Goal: Transaction & Acquisition: Purchase product/service

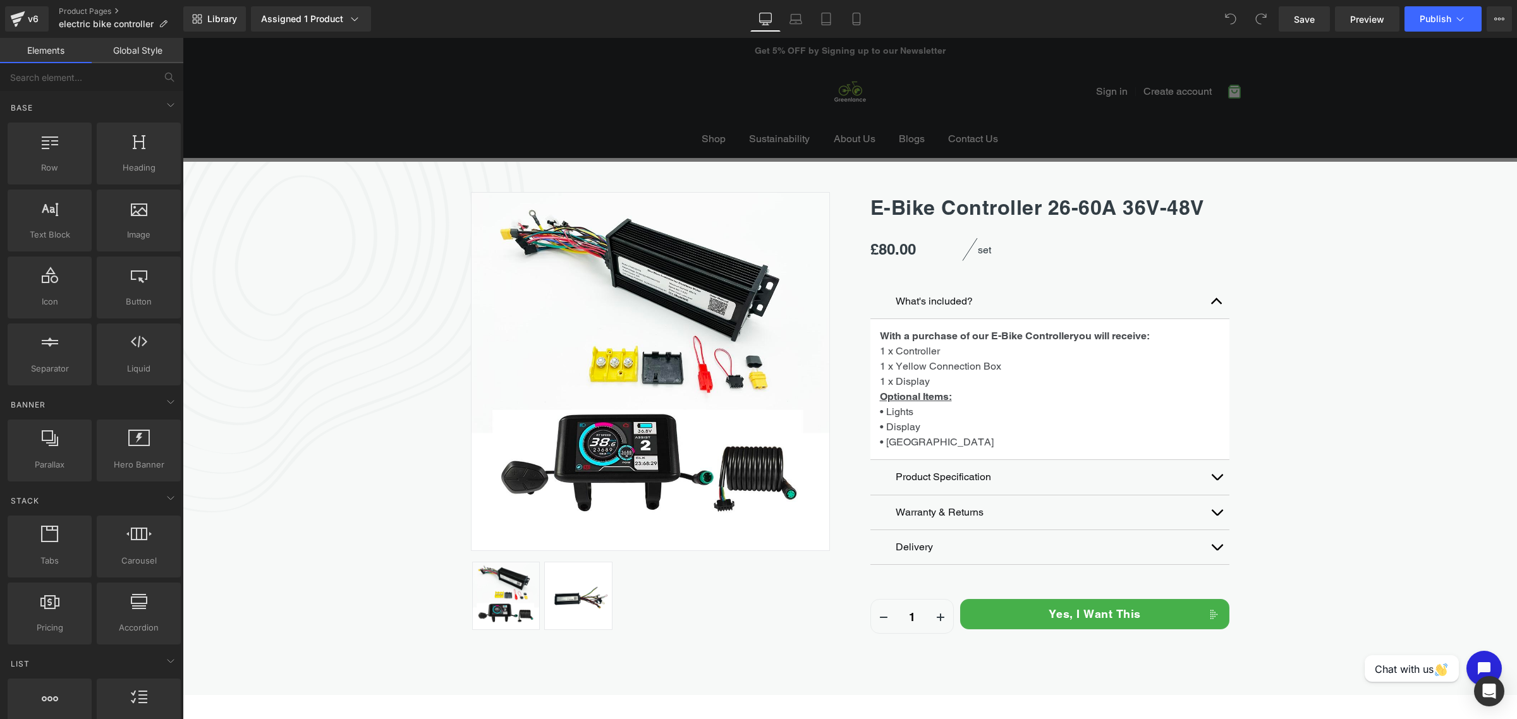
click at [260, 271] on div "Sale Off (P) Image ‹" at bounding box center [850, 410] width 1334 height 496
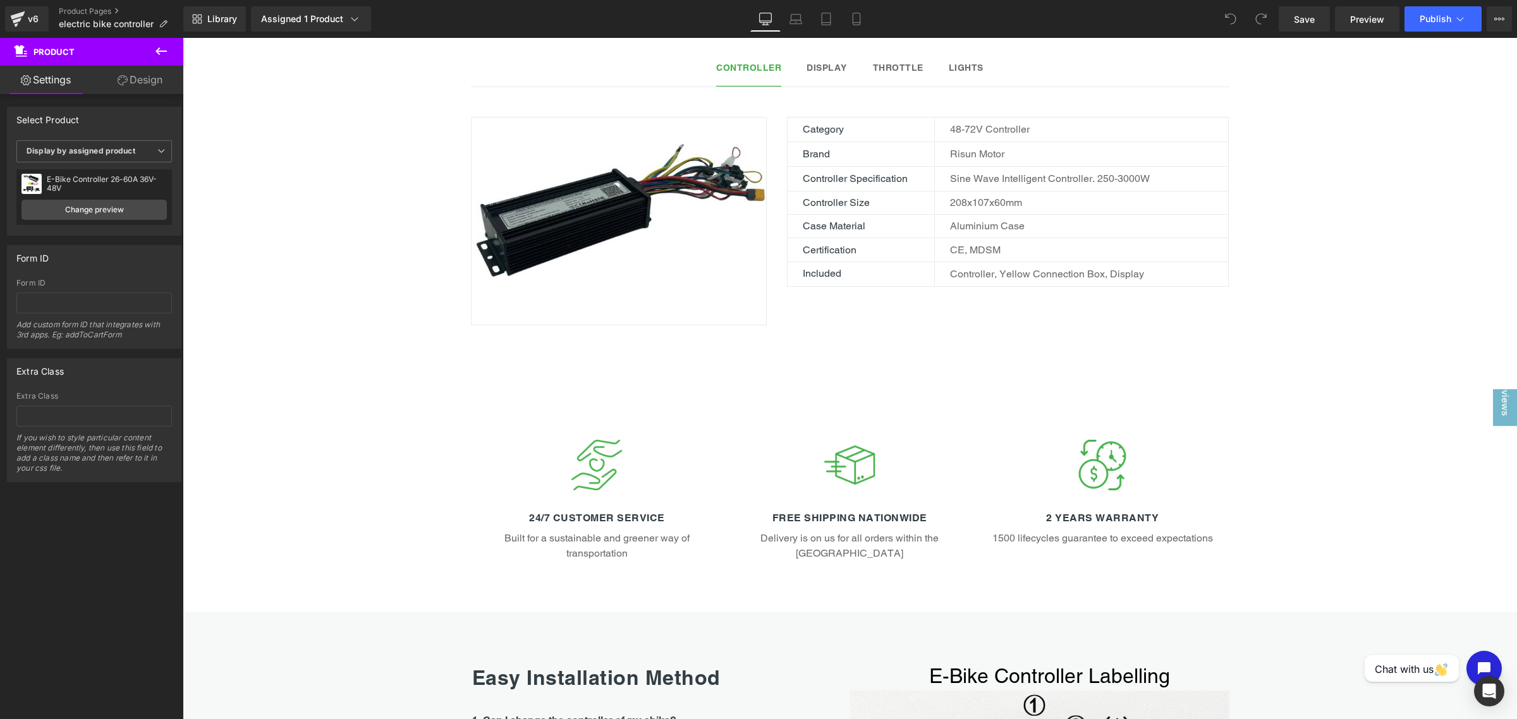
scroll to position [395, 0]
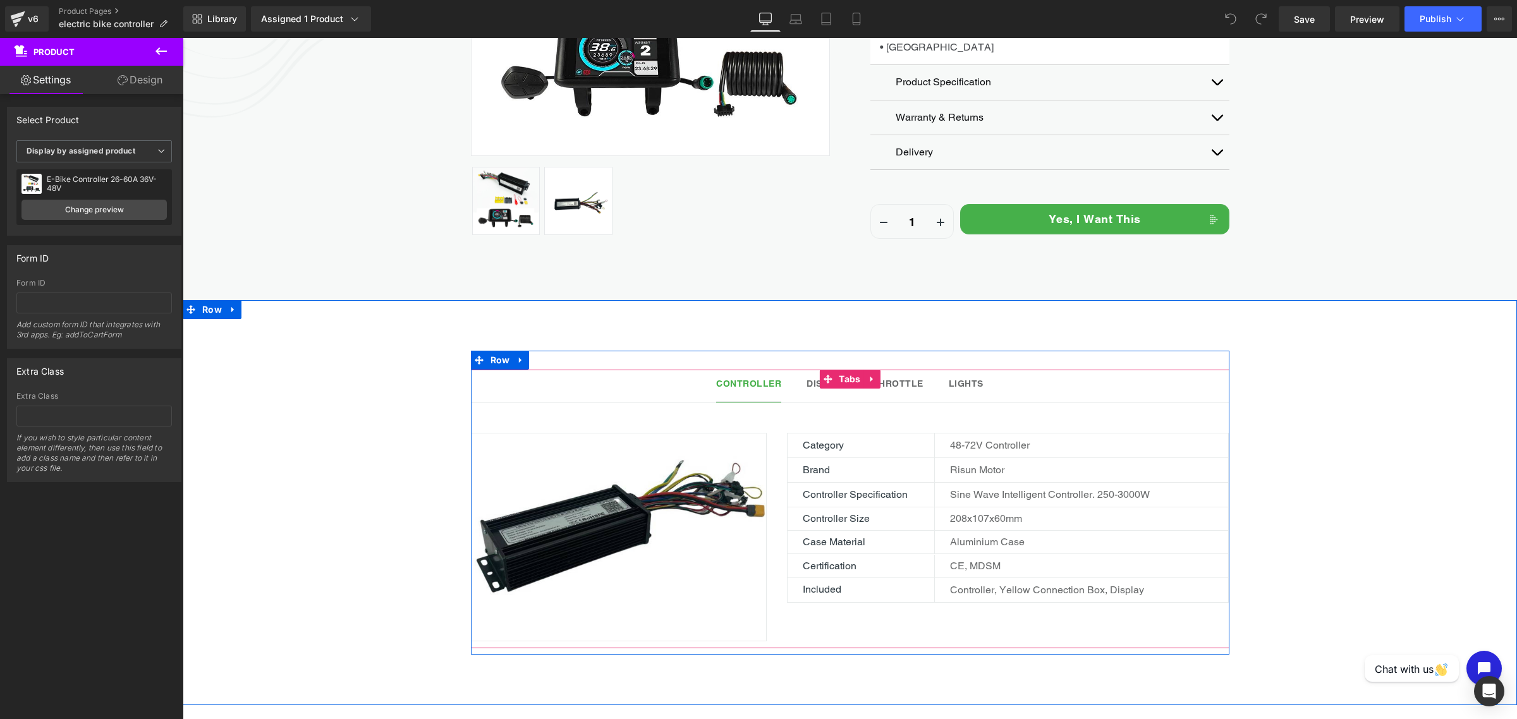
click at [998, 383] on ul "Controller Text Block Display Text Block Throttle Text Block Lights Text Block" at bounding box center [850, 387] width 759 height 34
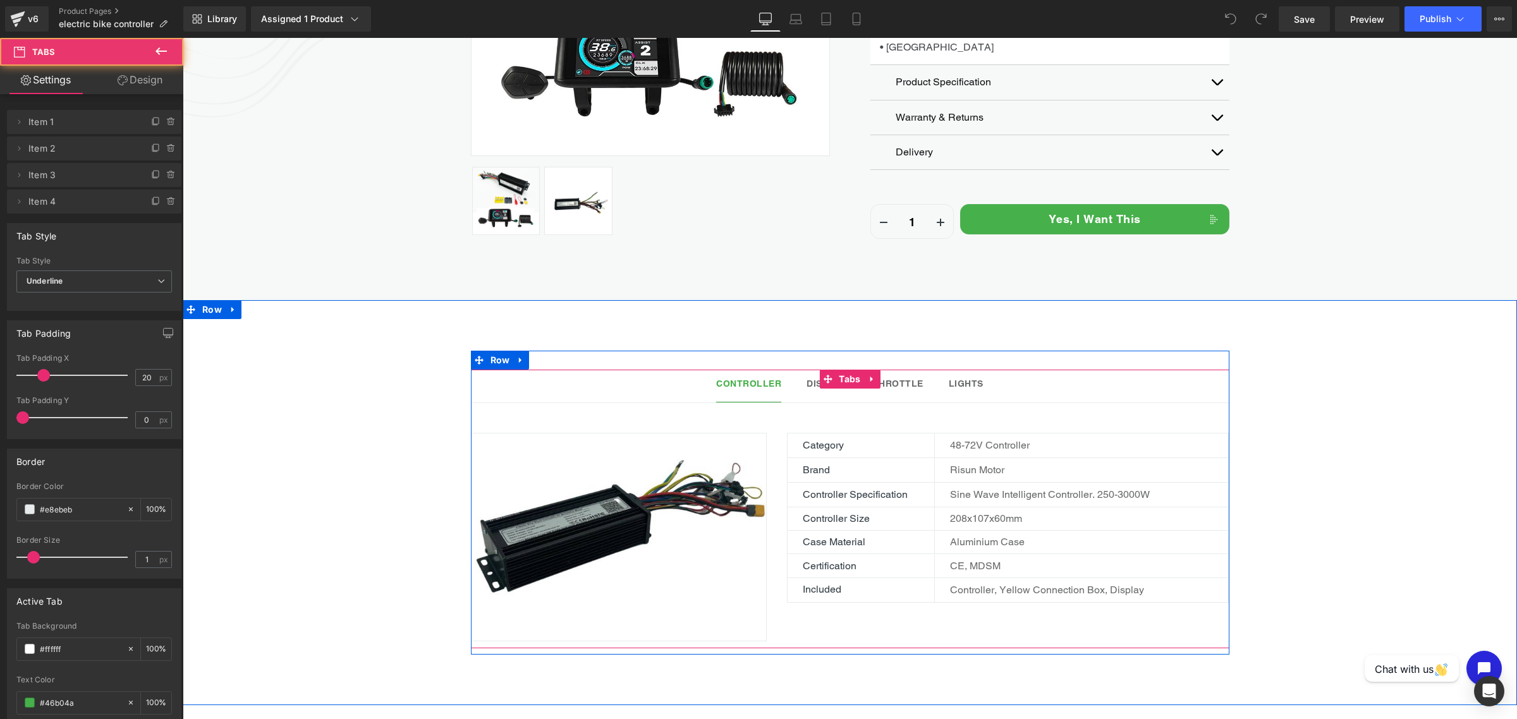
click at [183, 38] on div at bounding box center [183, 38] width 0 height 0
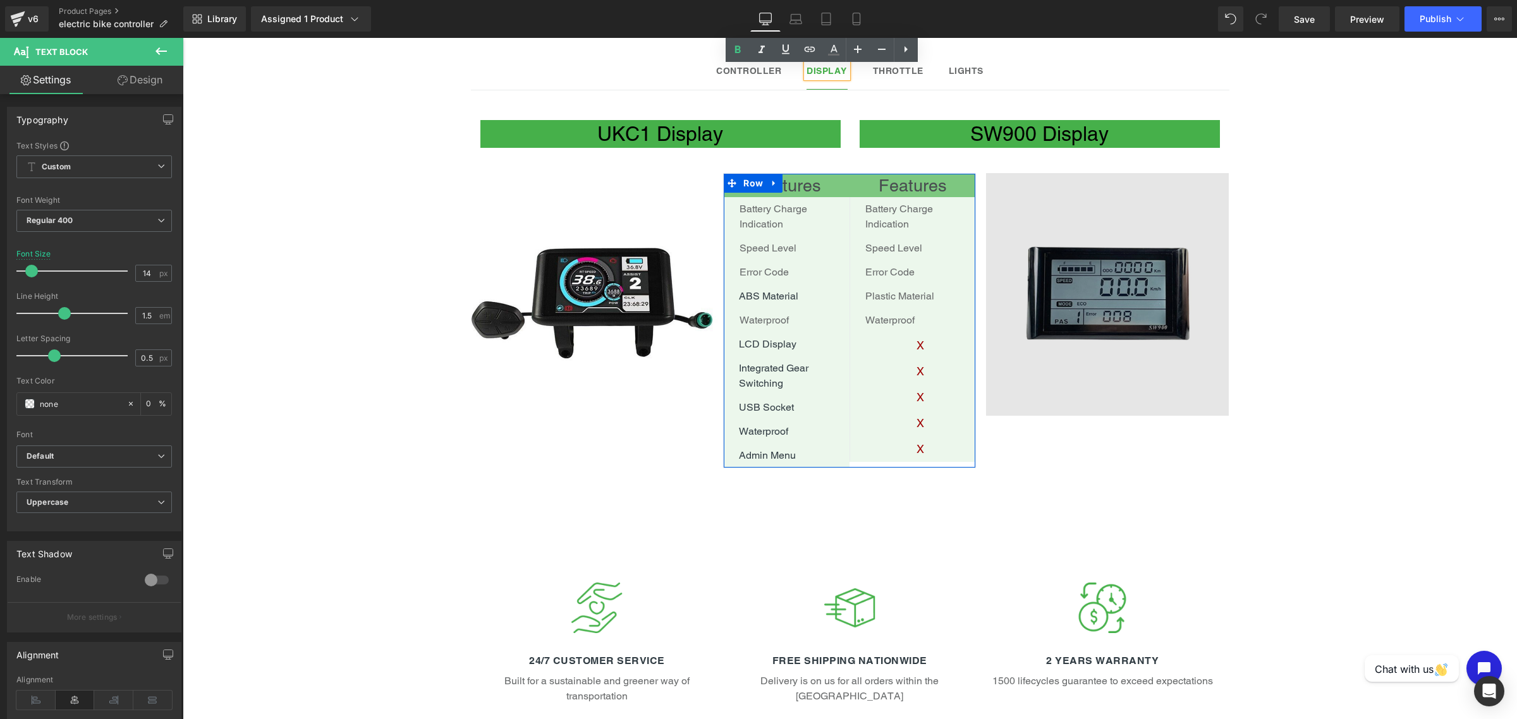
scroll to position [632, 0]
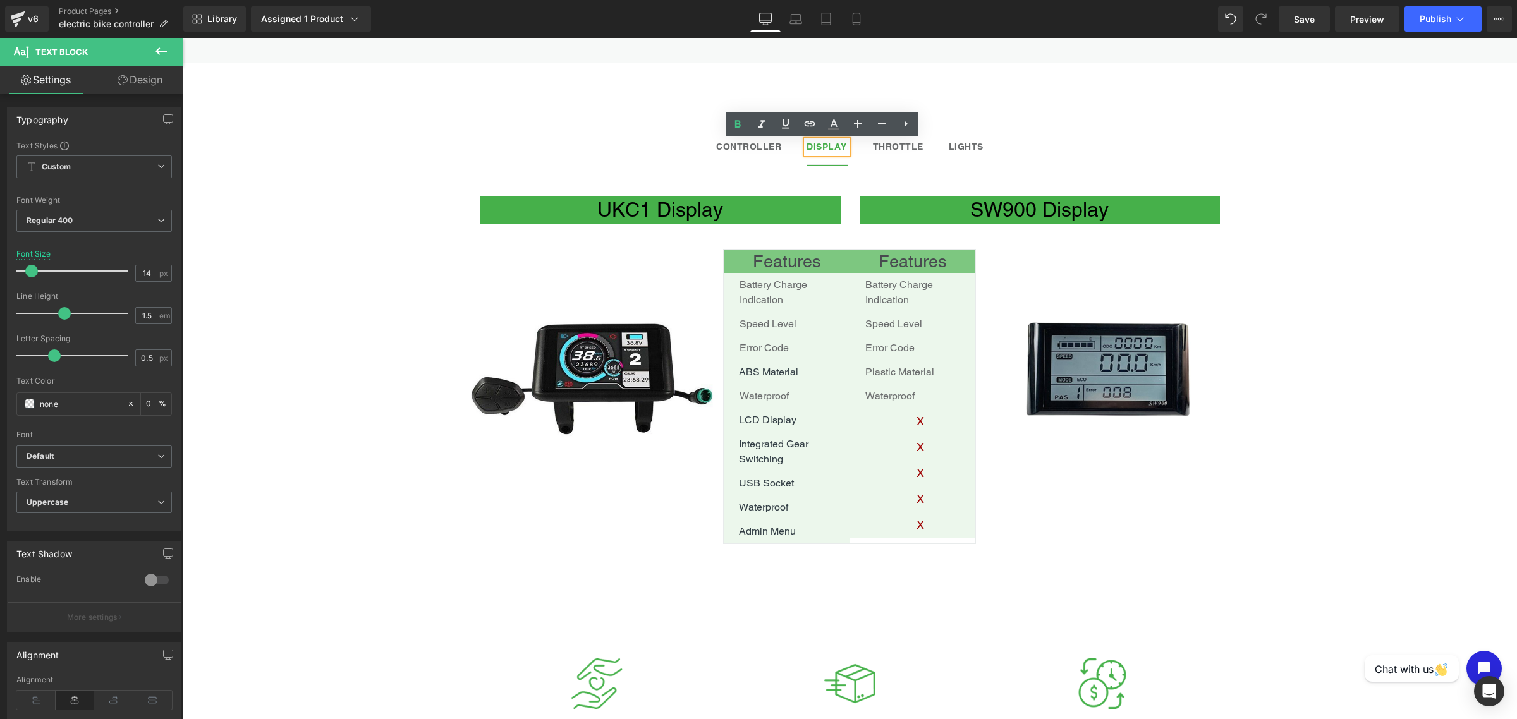
click at [1427, 485] on div "Controller Text Block Display Text Block Throttle Text Block Lights Text Block …" at bounding box center [850, 329] width 1334 height 469
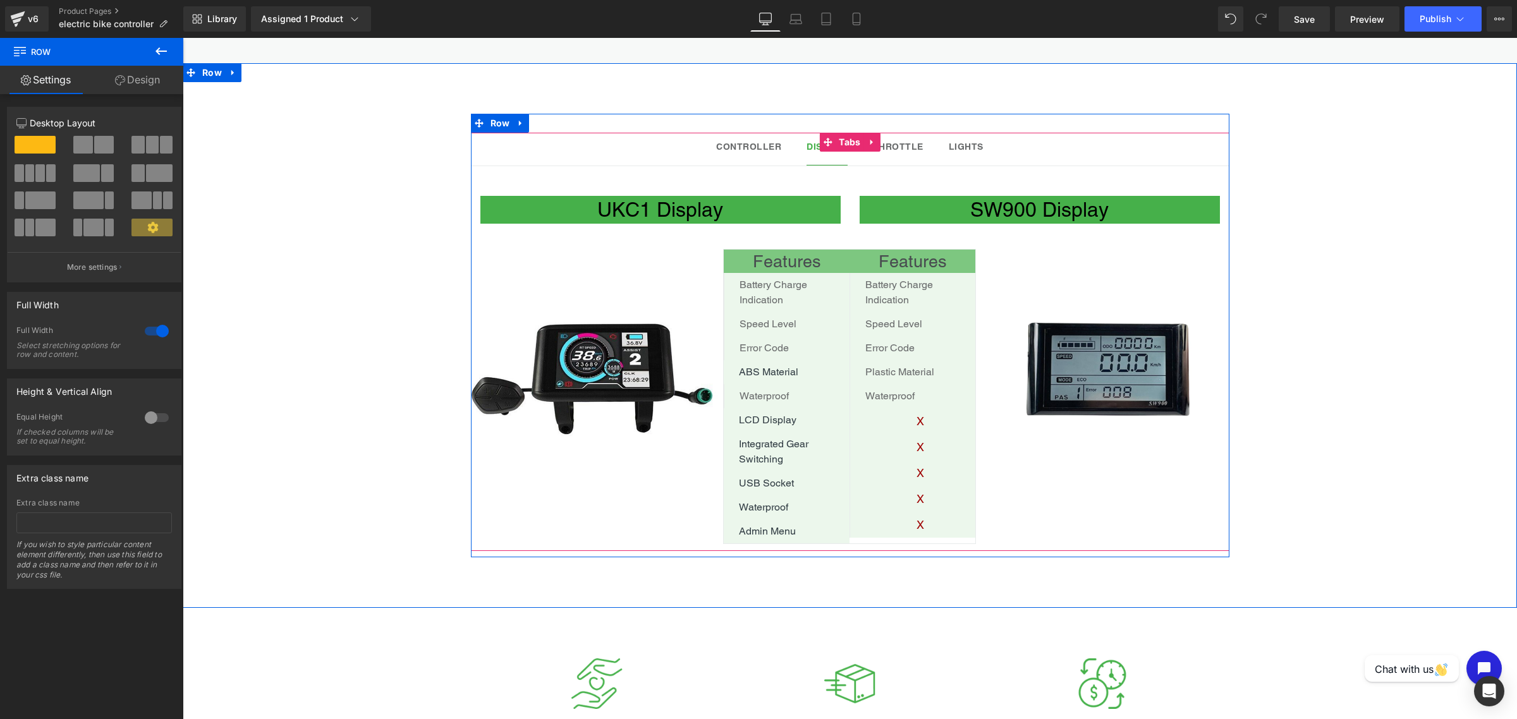
click at [915, 145] on div "Throttle Text Block" at bounding box center [898, 146] width 51 height 13
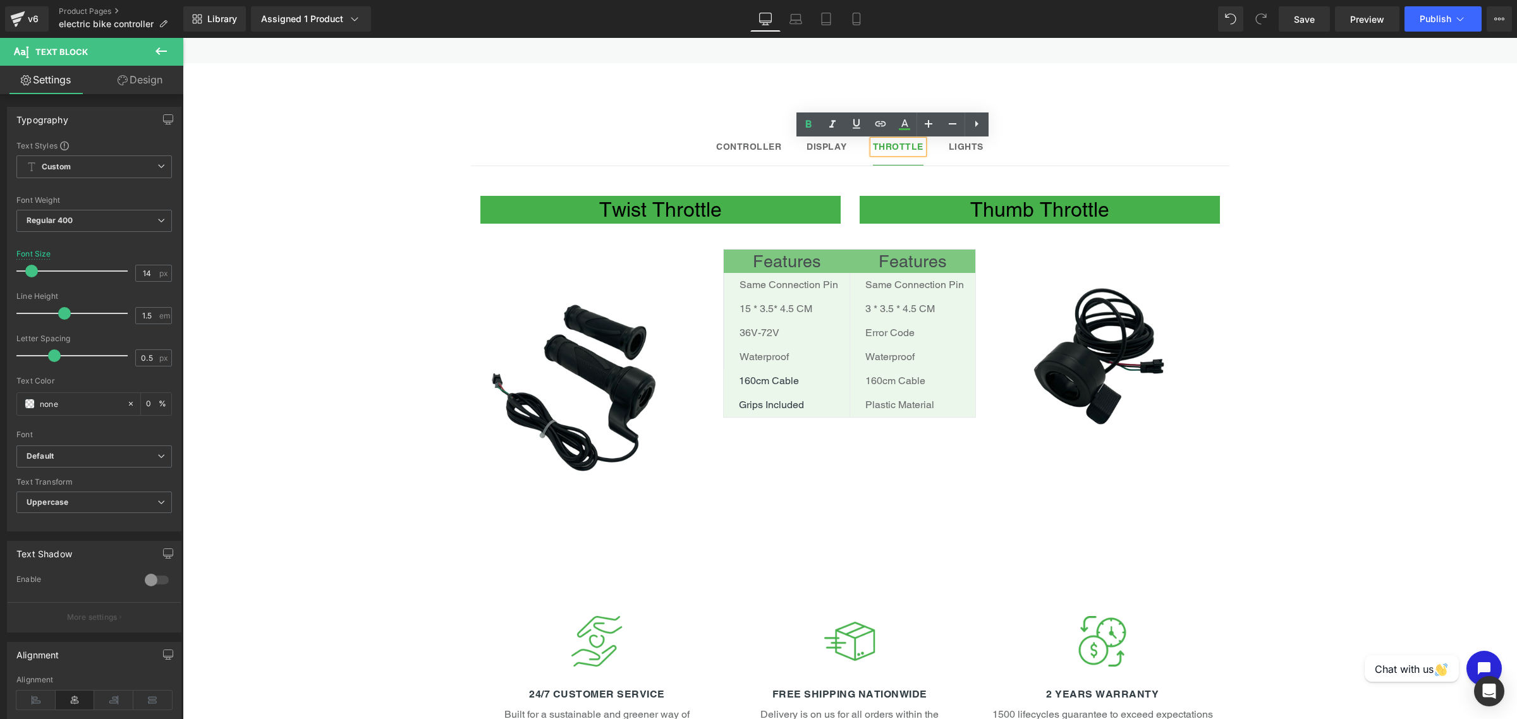
click at [982, 150] on ul "Controller Text Block Display Text Block Throttle Text Block Lights Text Block" at bounding box center [850, 150] width 759 height 34
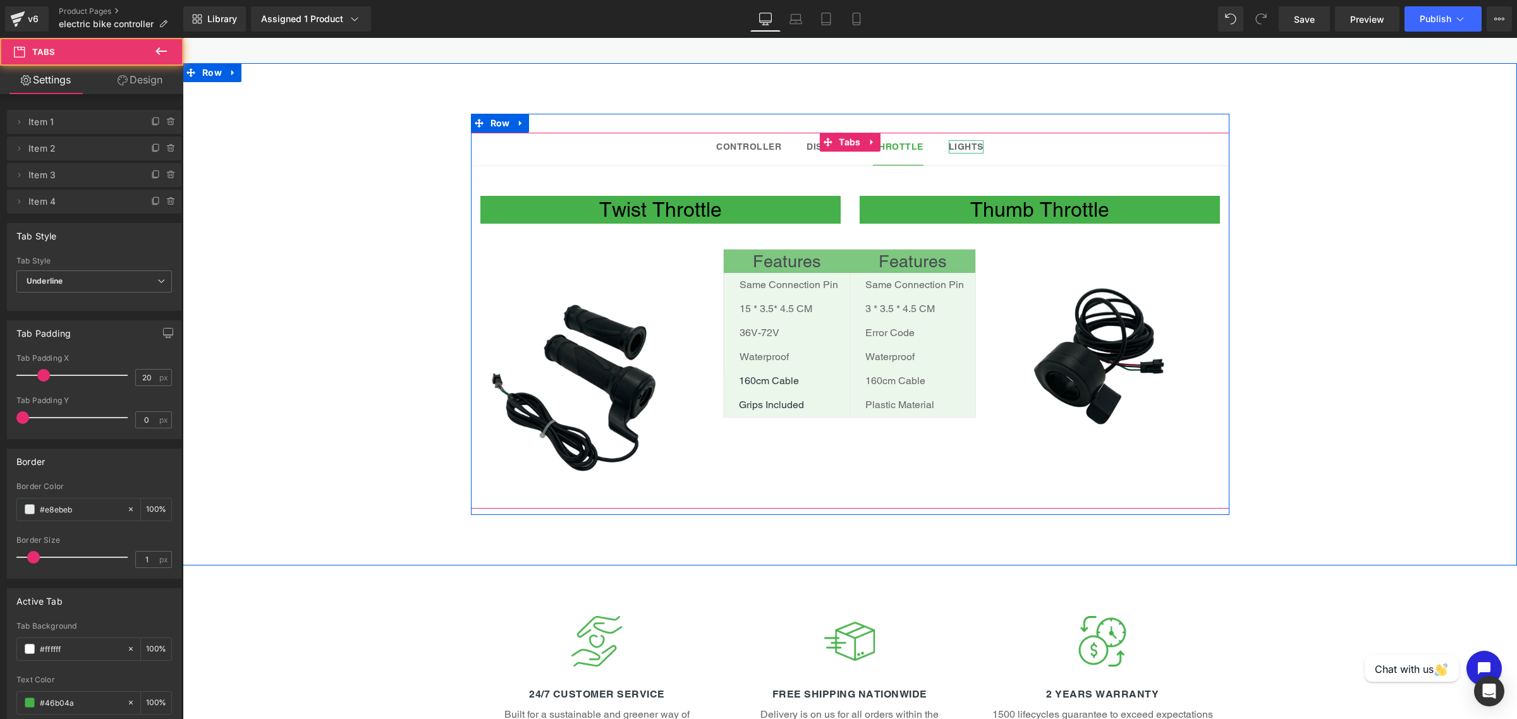
click at [958, 150] on strong "Lights" at bounding box center [966, 147] width 35 height 10
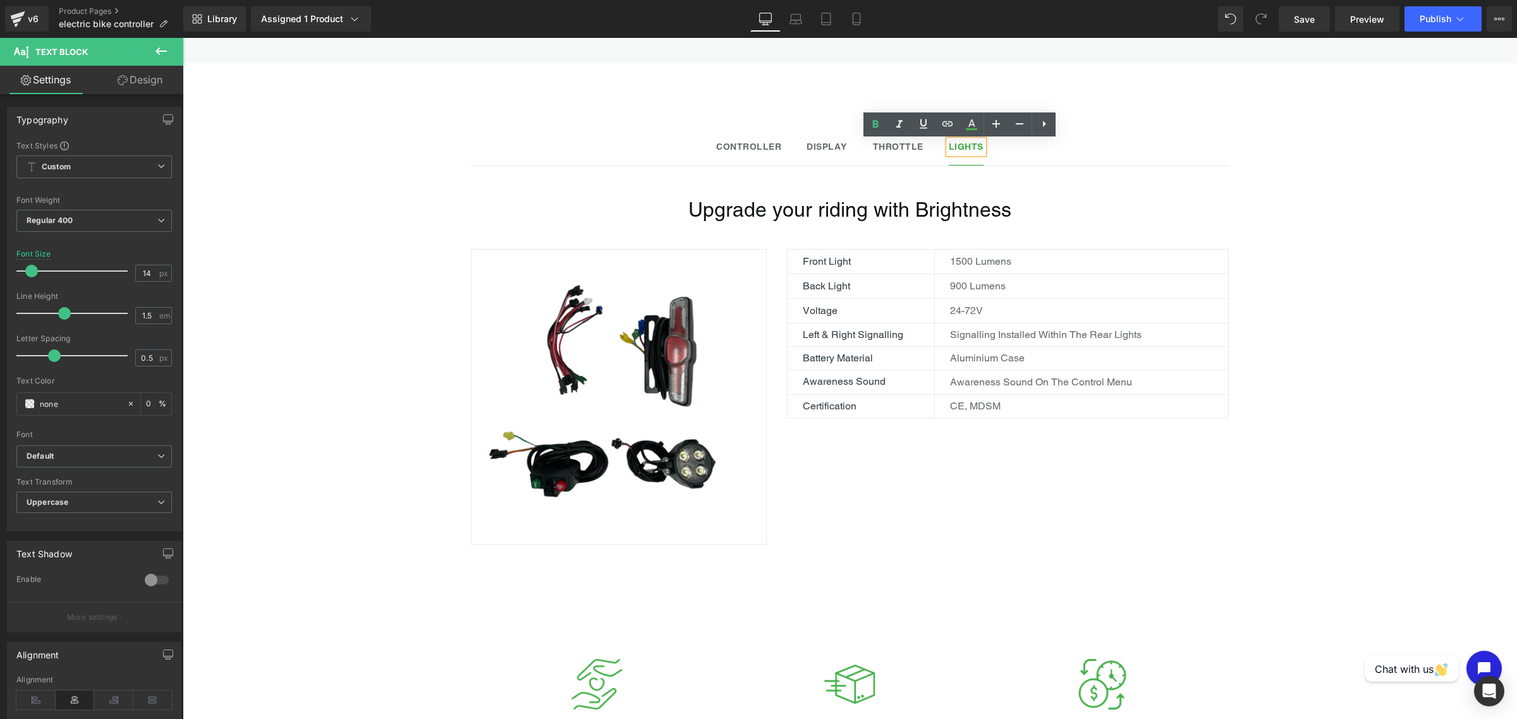
click at [745, 145] on b "Controller" at bounding box center [748, 147] width 65 height 10
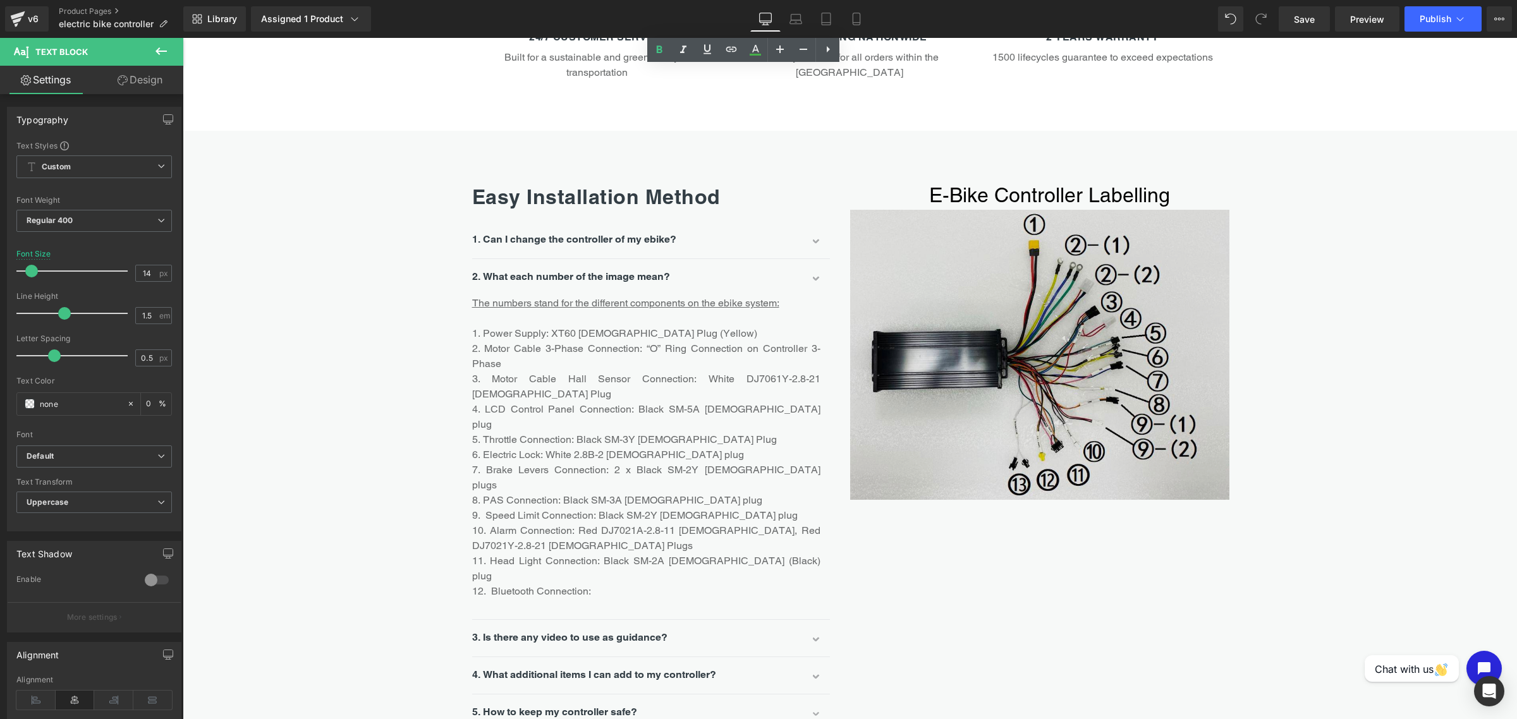
scroll to position [1264, 0]
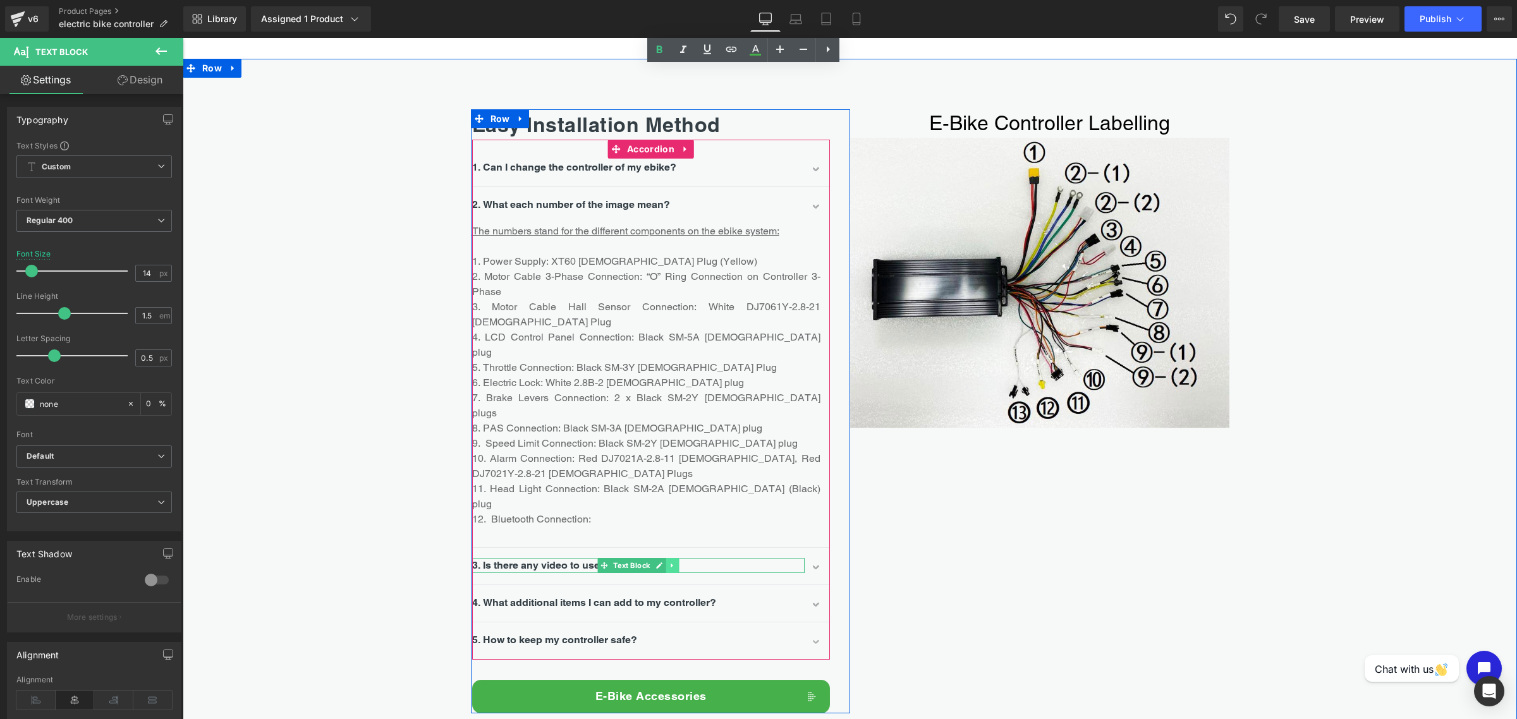
click at [666, 558] on link at bounding box center [672, 565] width 13 height 15
click at [780, 558] on p "3. Is there any video to use as guidance?" at bounding box center [638, 565] width 333 height 15
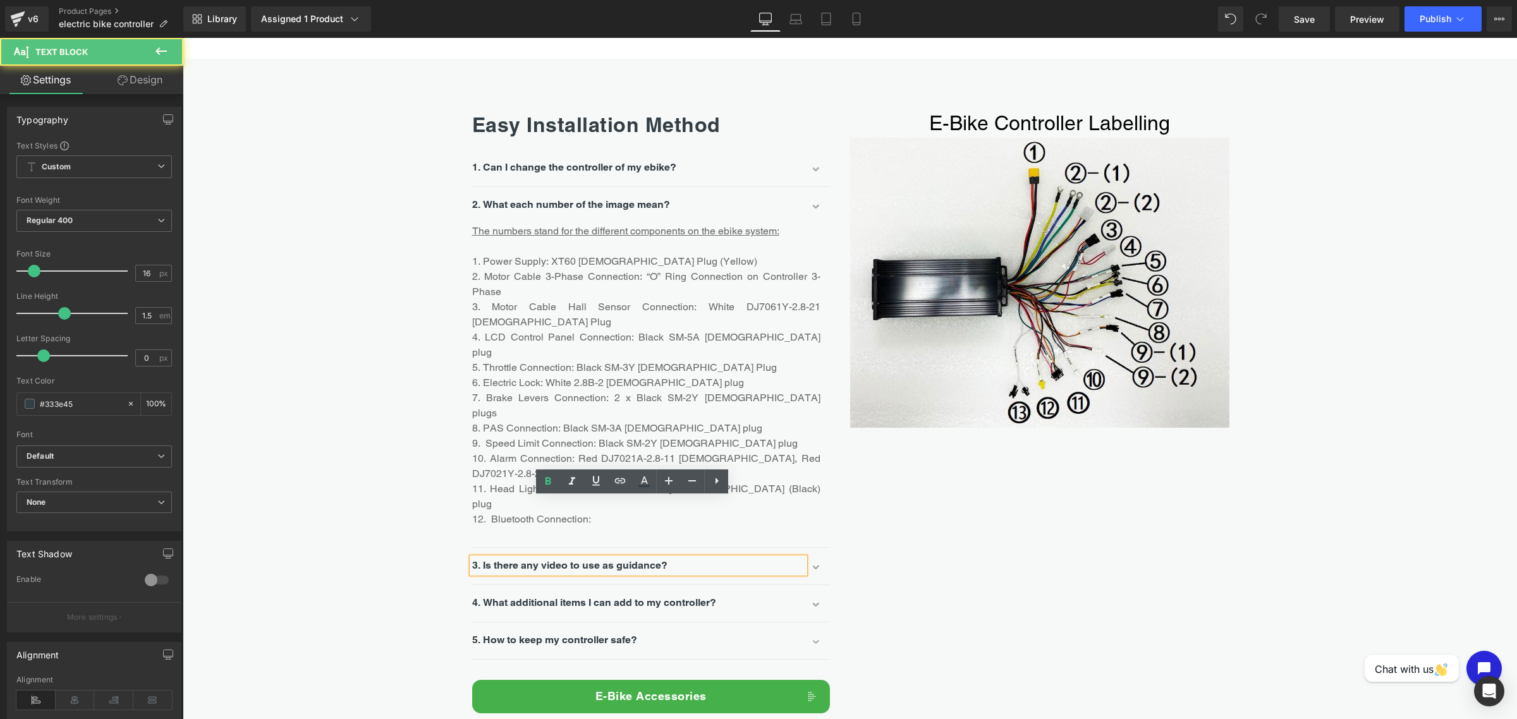
click at [809, 553] on button "button" at bounding box center [817, 569] width 25 height 32
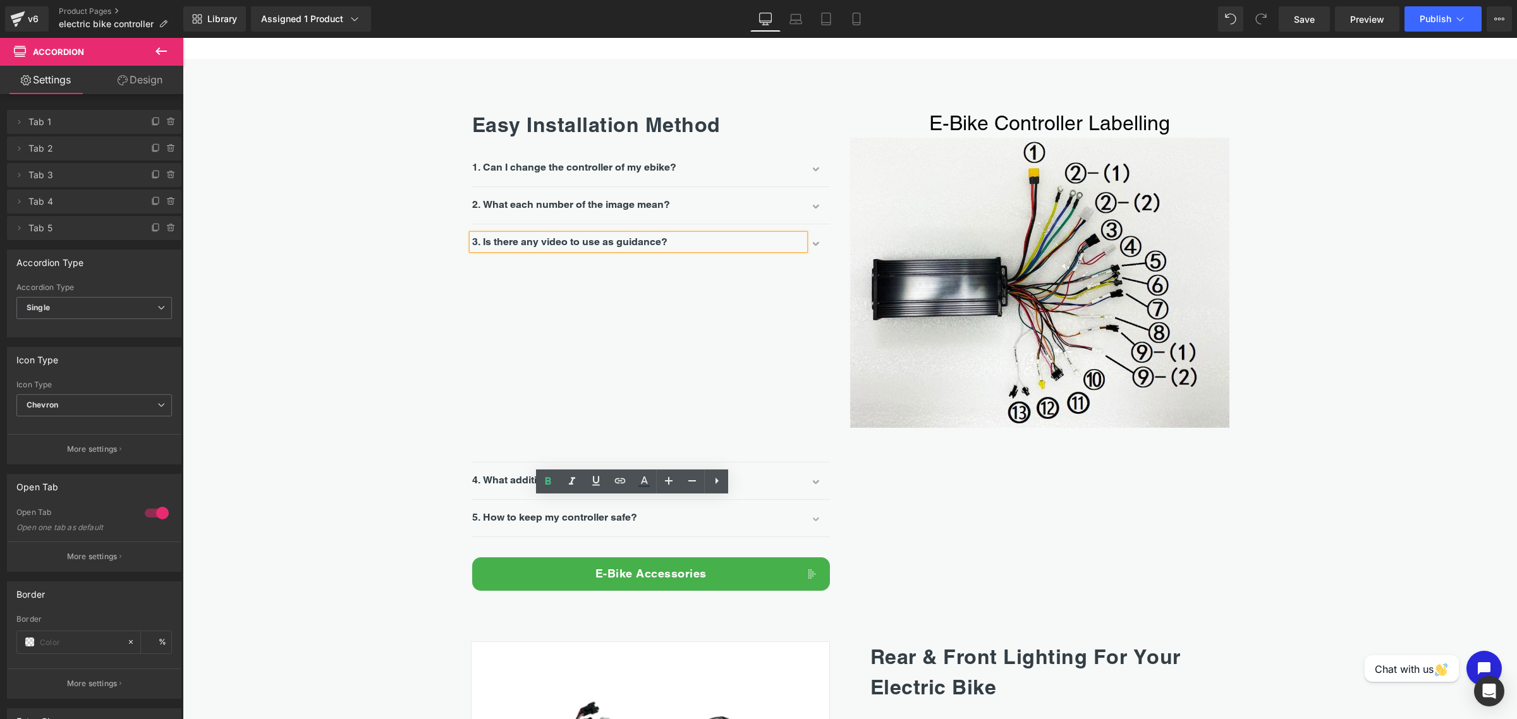
click at [808, 241] on button "button" at bounding box center [817, 245] width 25 height 32
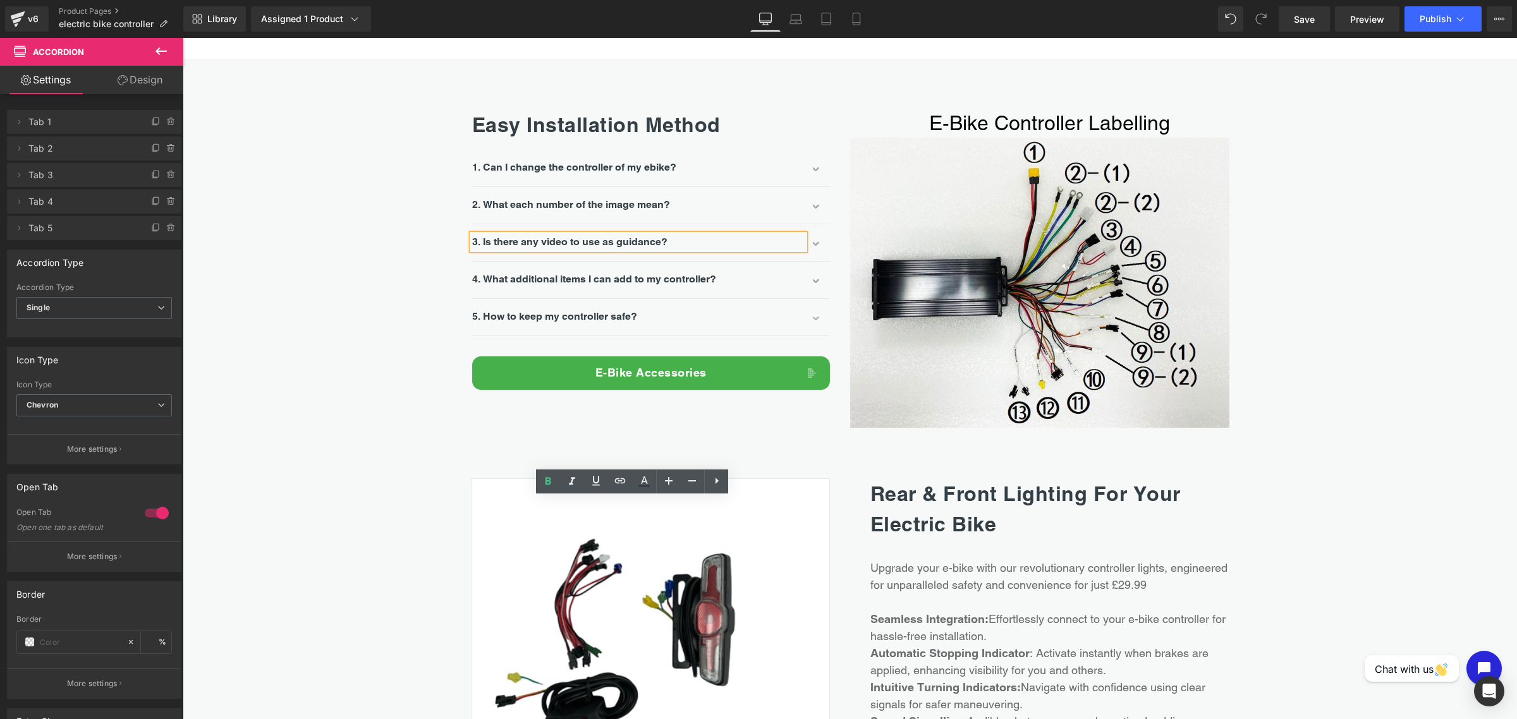
click at [817, 286] on span "button" at bounding box center [817, 286] width 0 height 0
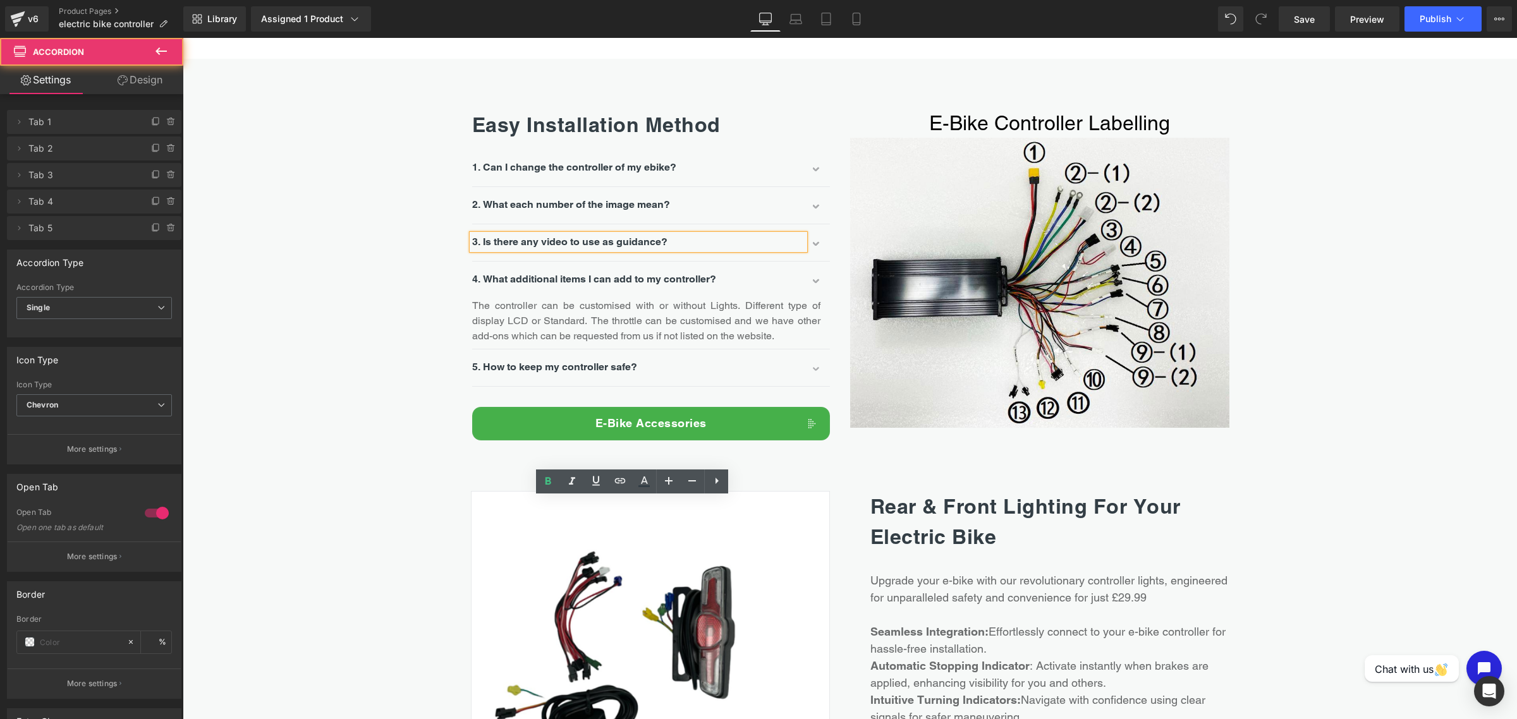
click at [817, 286] on span "button" at bounding box center [817, 286] width 0 height 0
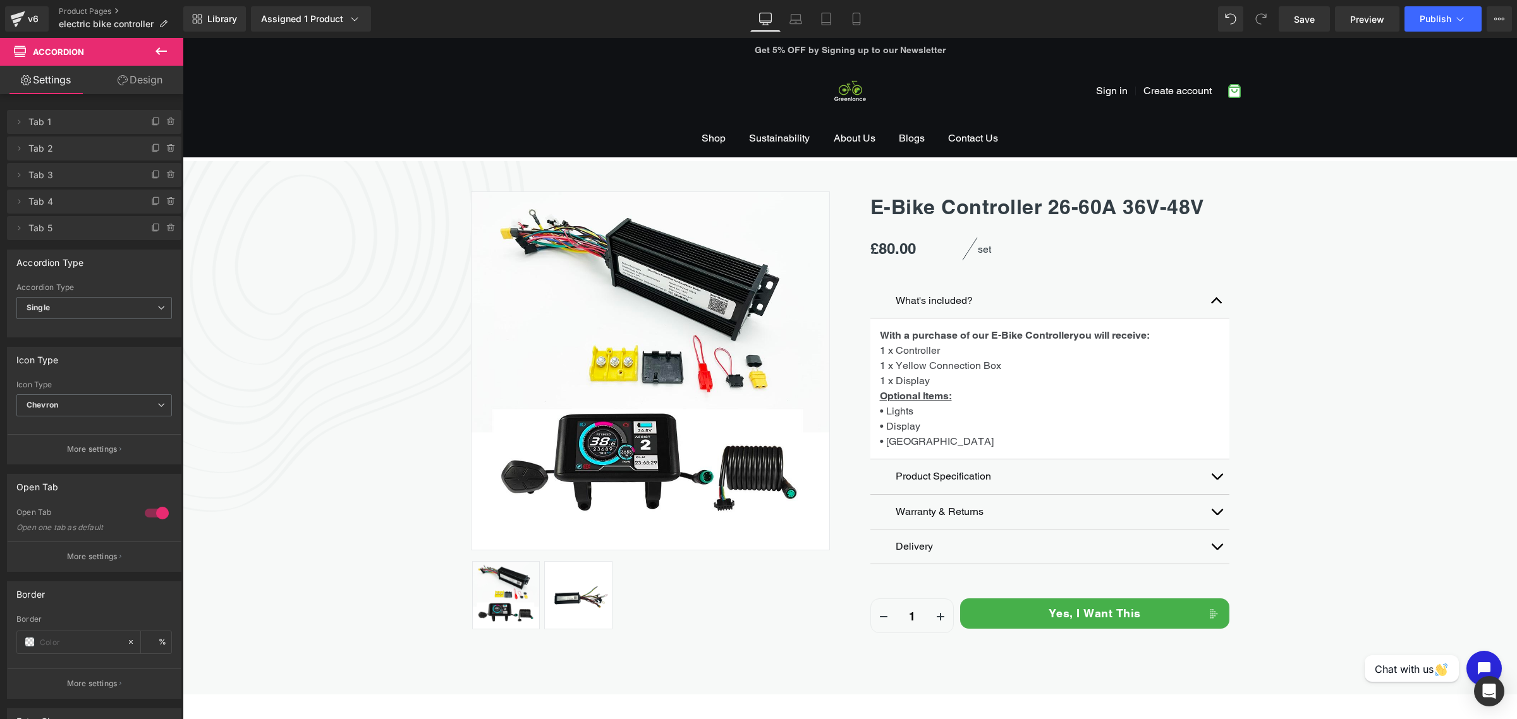
scroll to position [0, 0]
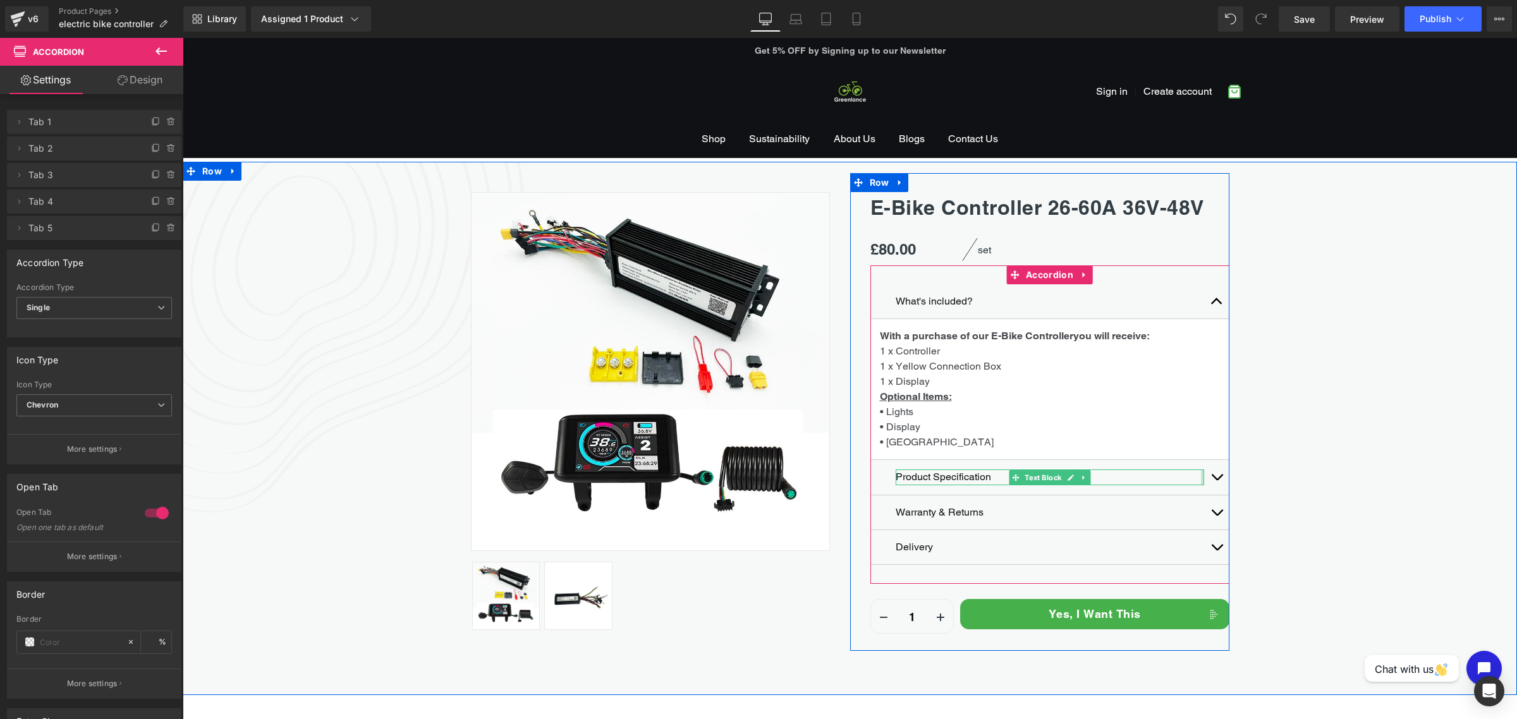
click at [1218, 479] on button "button" at bounding box center [1216, 477] width 25 height 35
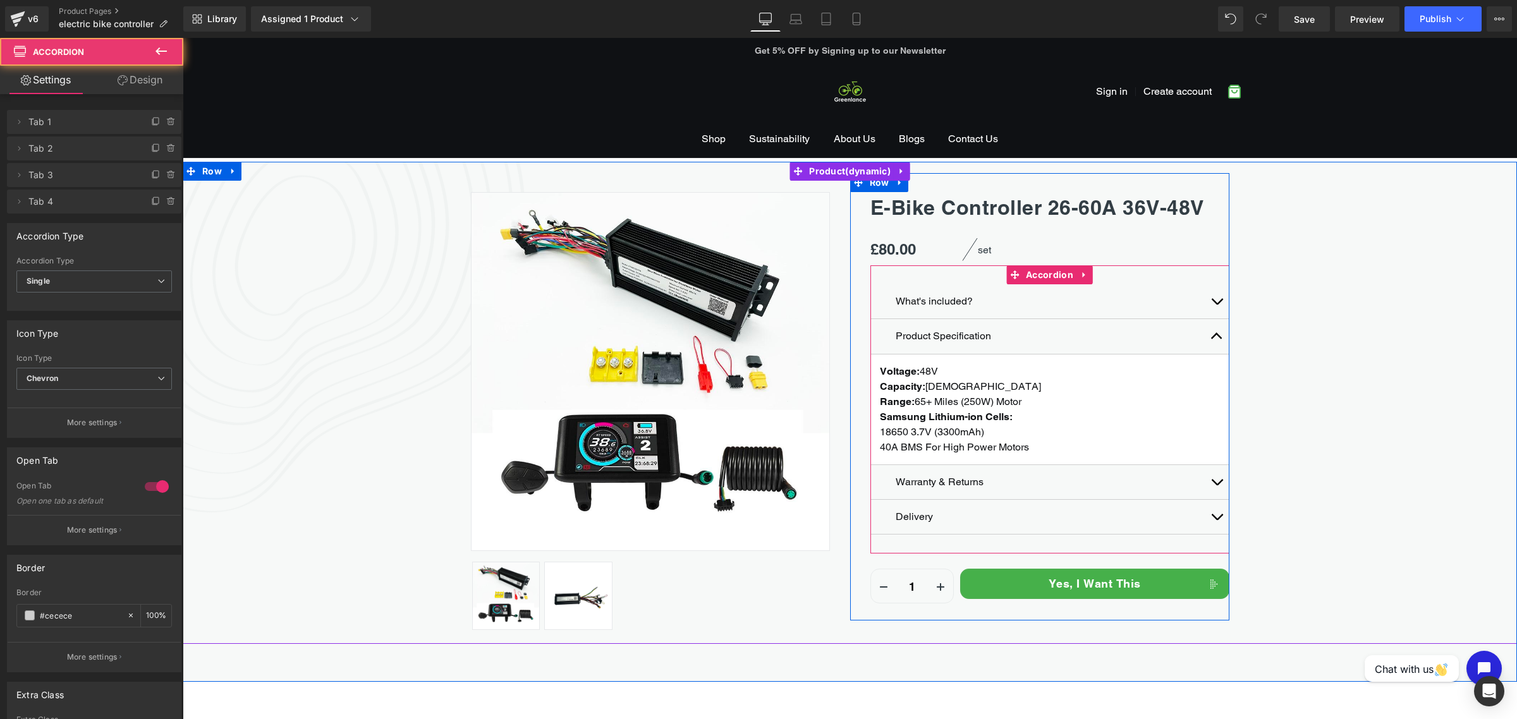
click at [1215, 336] on button "button" at bounding box center [1216, 336] width 25 height 35
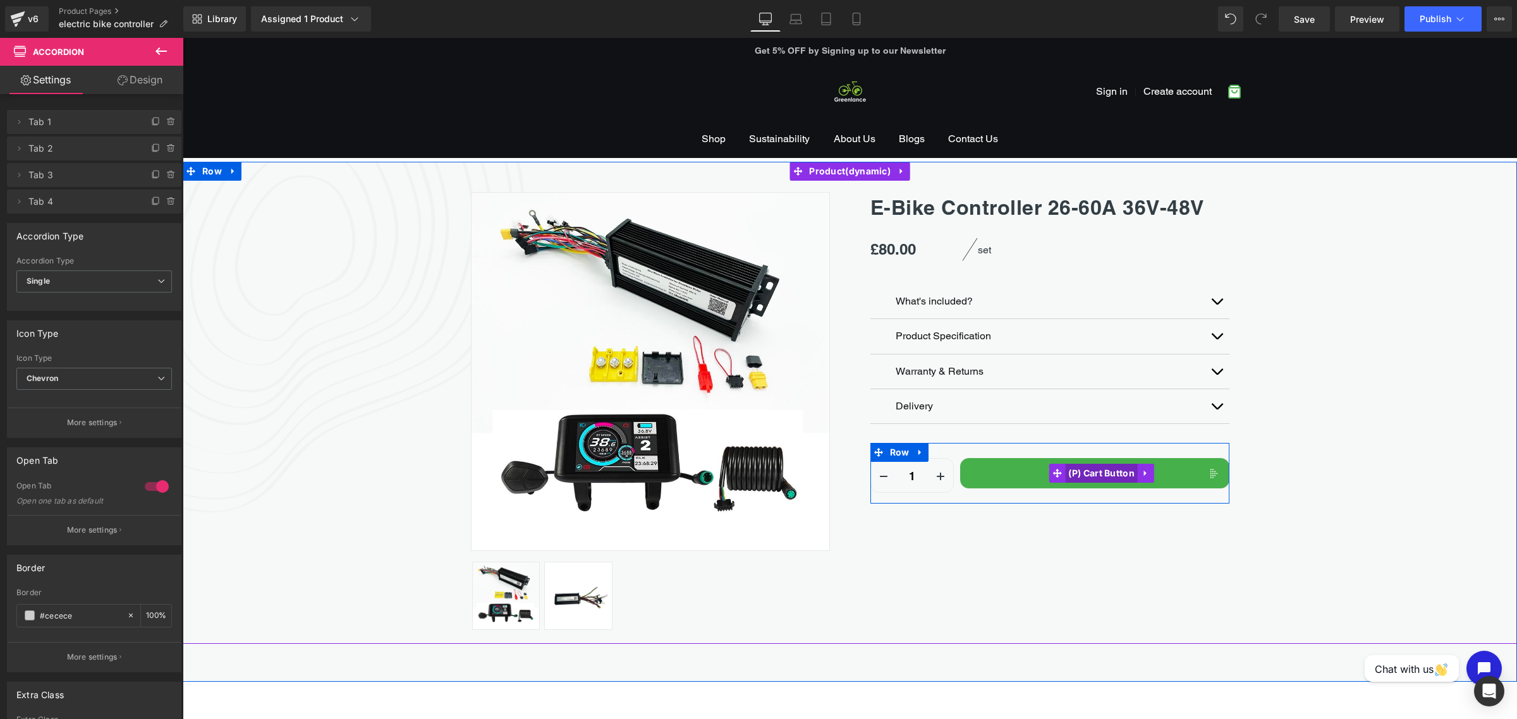
click at [1102, 477] on span "(P) Cart Button" at bounding box center [1101, 473] width 73 height 19
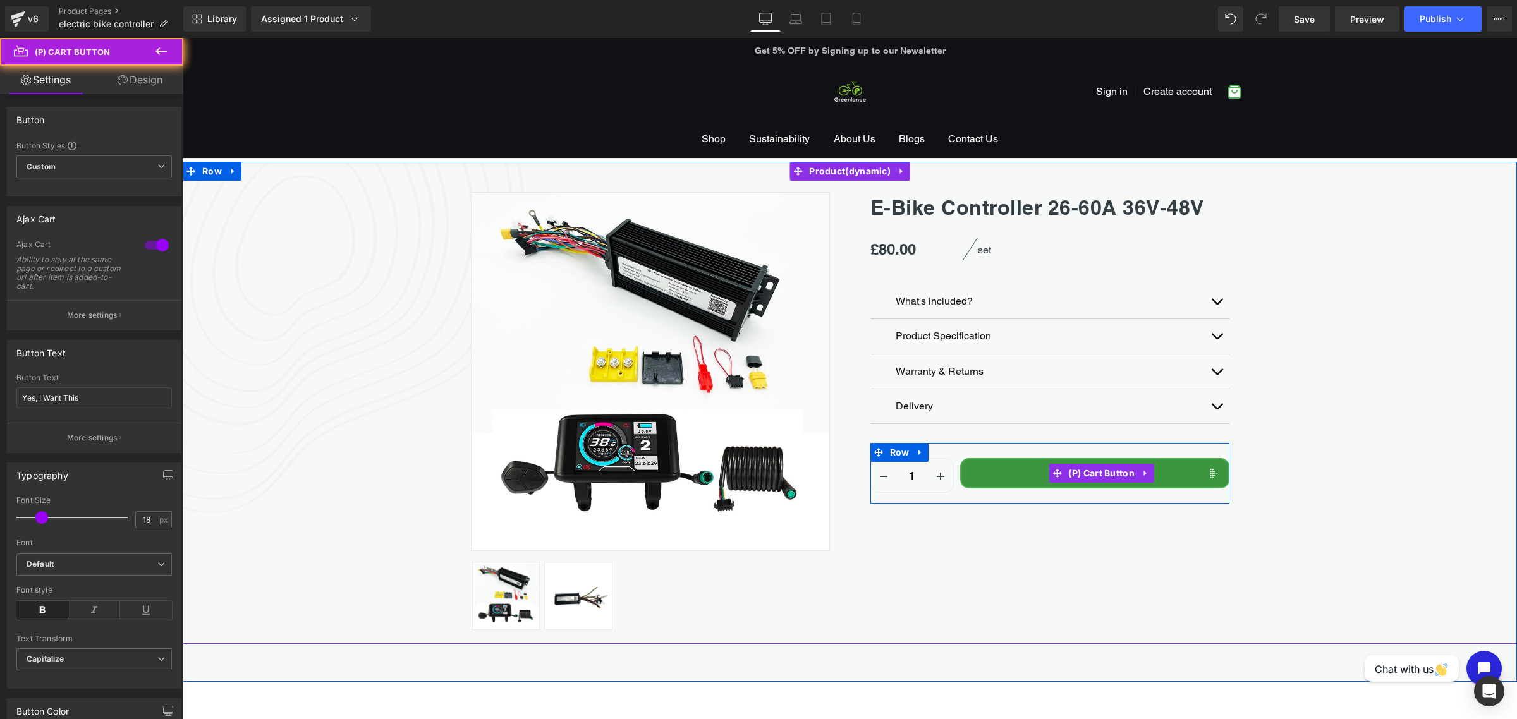
click at [1159, 476] on button "Yes, I Want This" at bounding box center [1094, 473] width 269 height 30
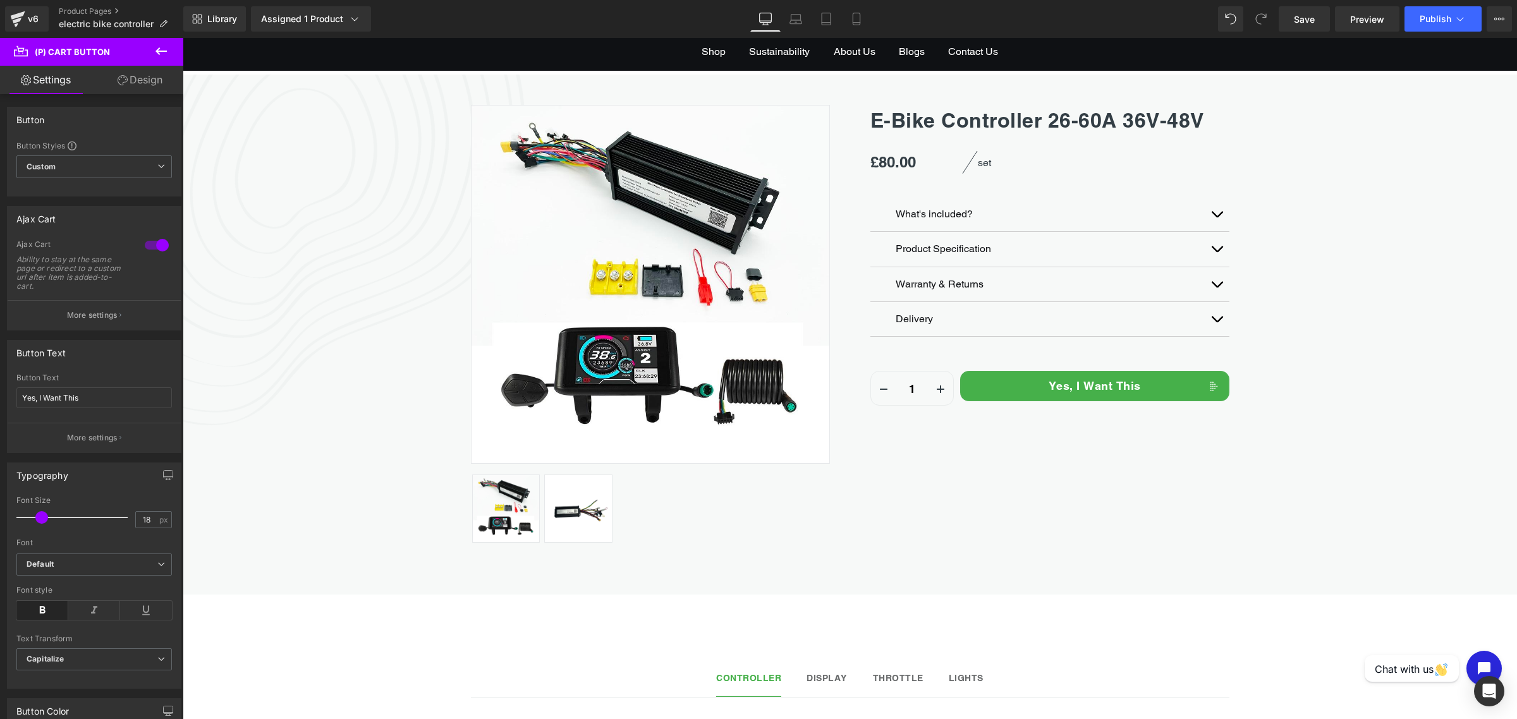
scroll to position [79, 0]
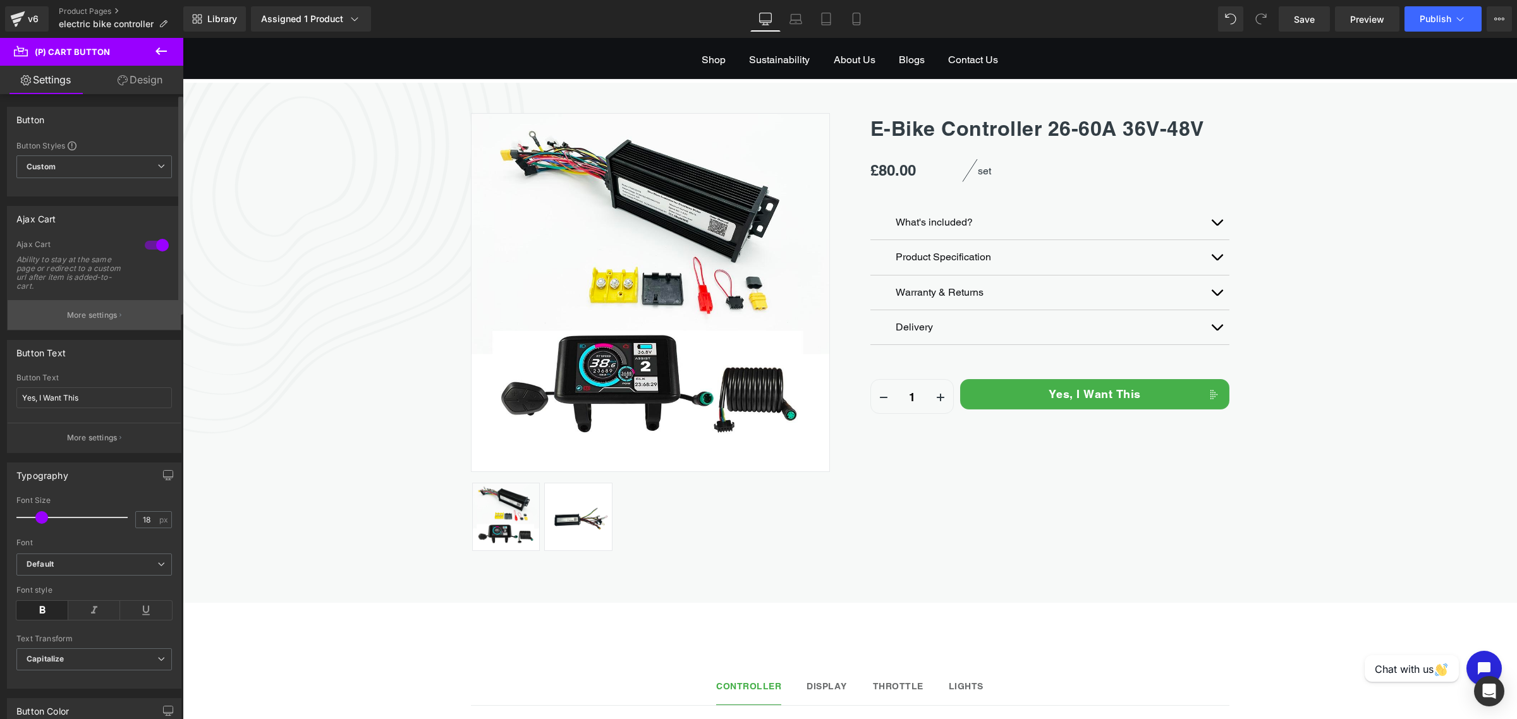
click at [109, 318] on p "More settings" at bounding box center [92, 315] width 51 height 11
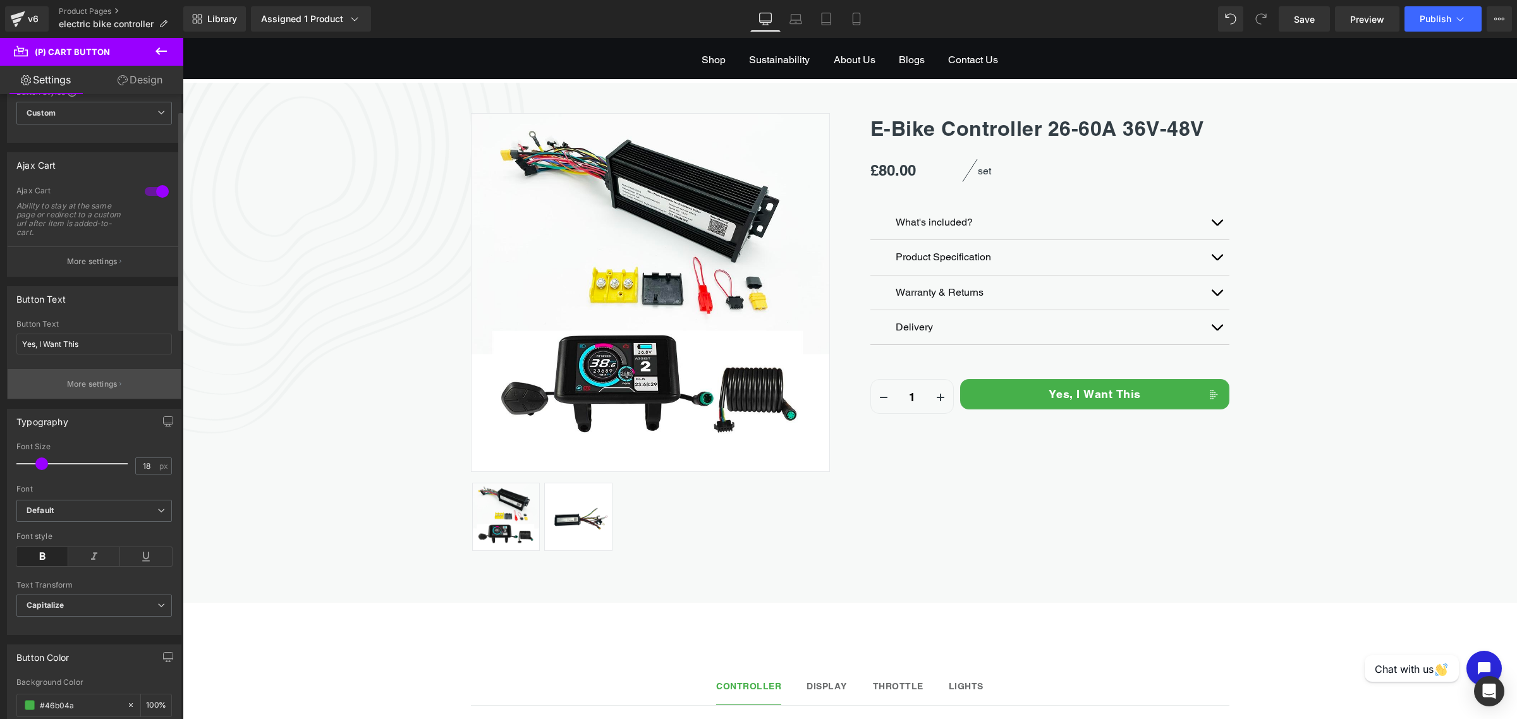
scroll to position [0, 0]
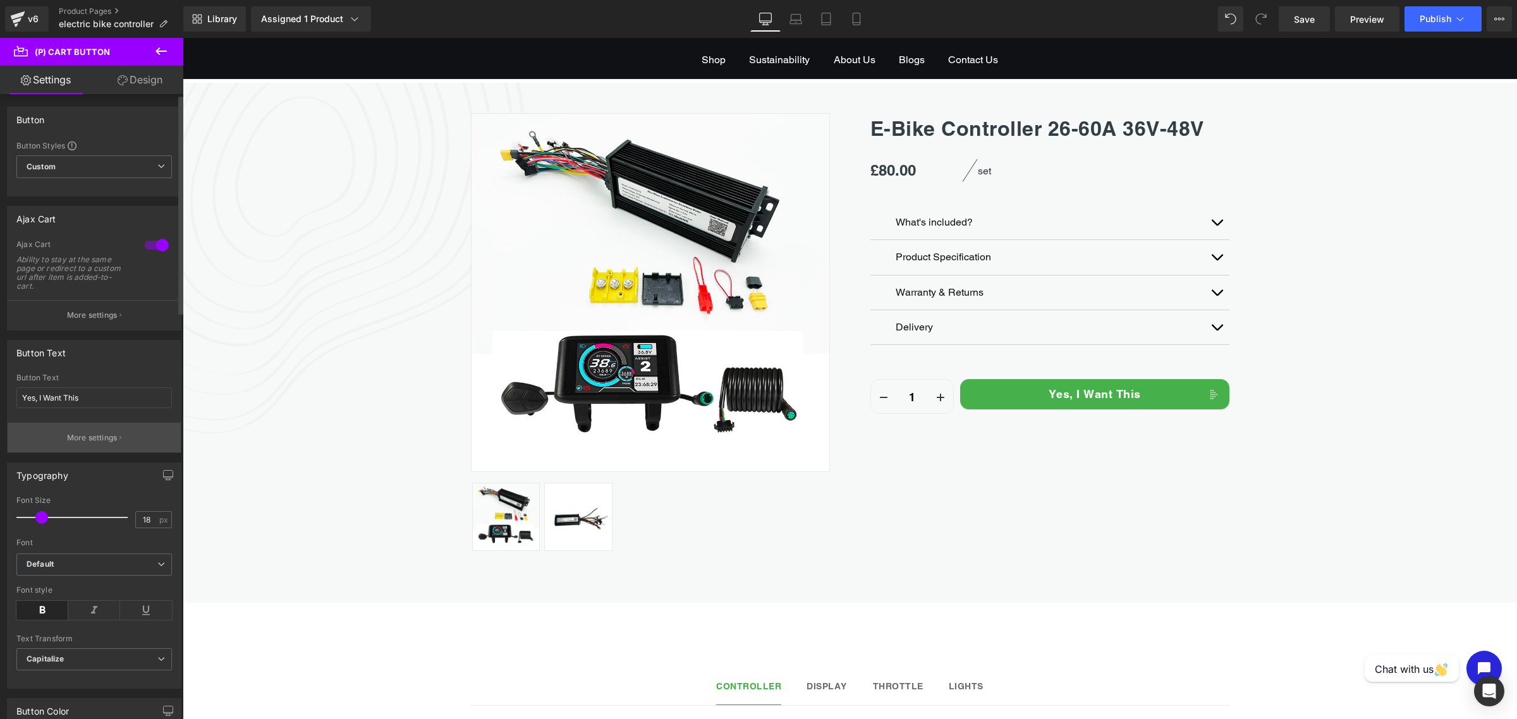
click at [99, 443] on p "More settings" at bounding box center [92, 437] width 51 height 11
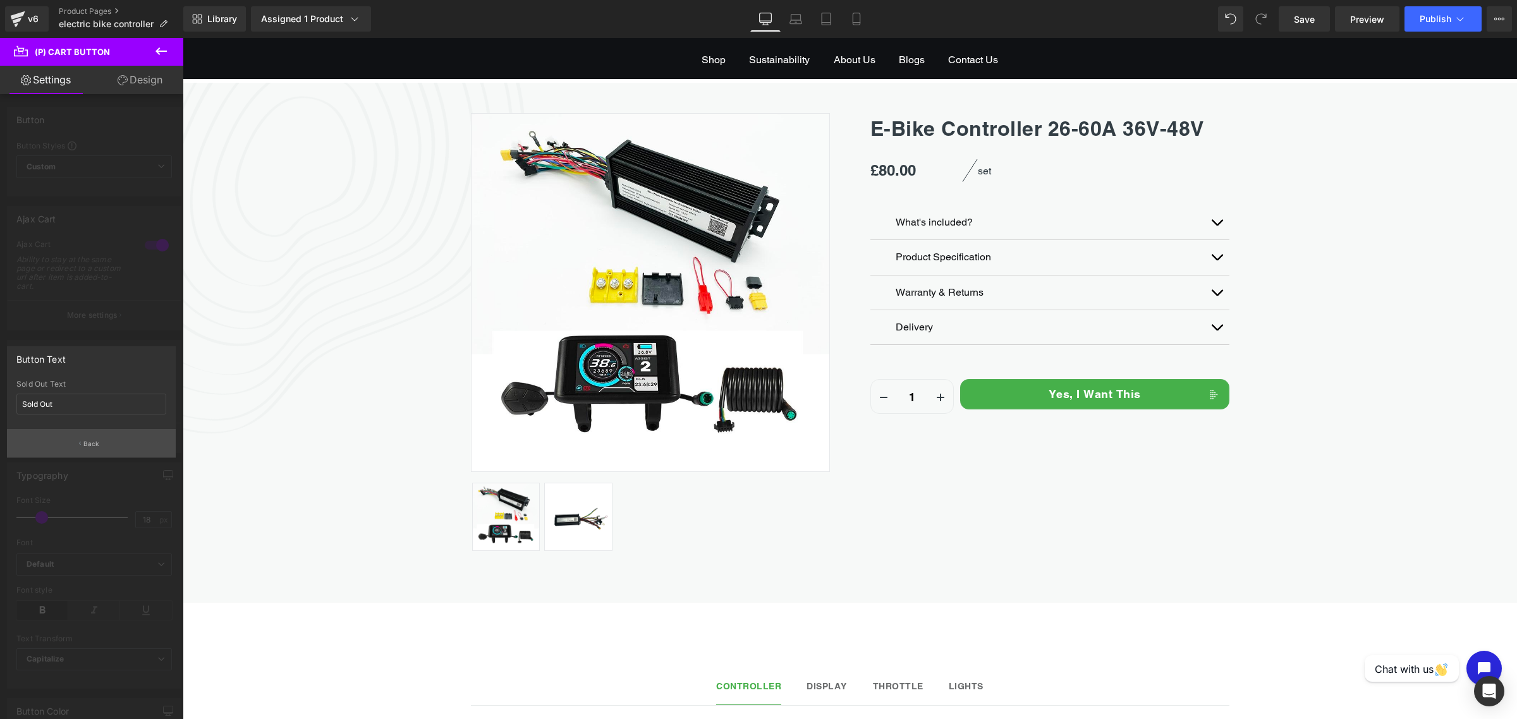
click at [100, 444] on button "Back" at bounding box center [91, 443] width 169 height 28
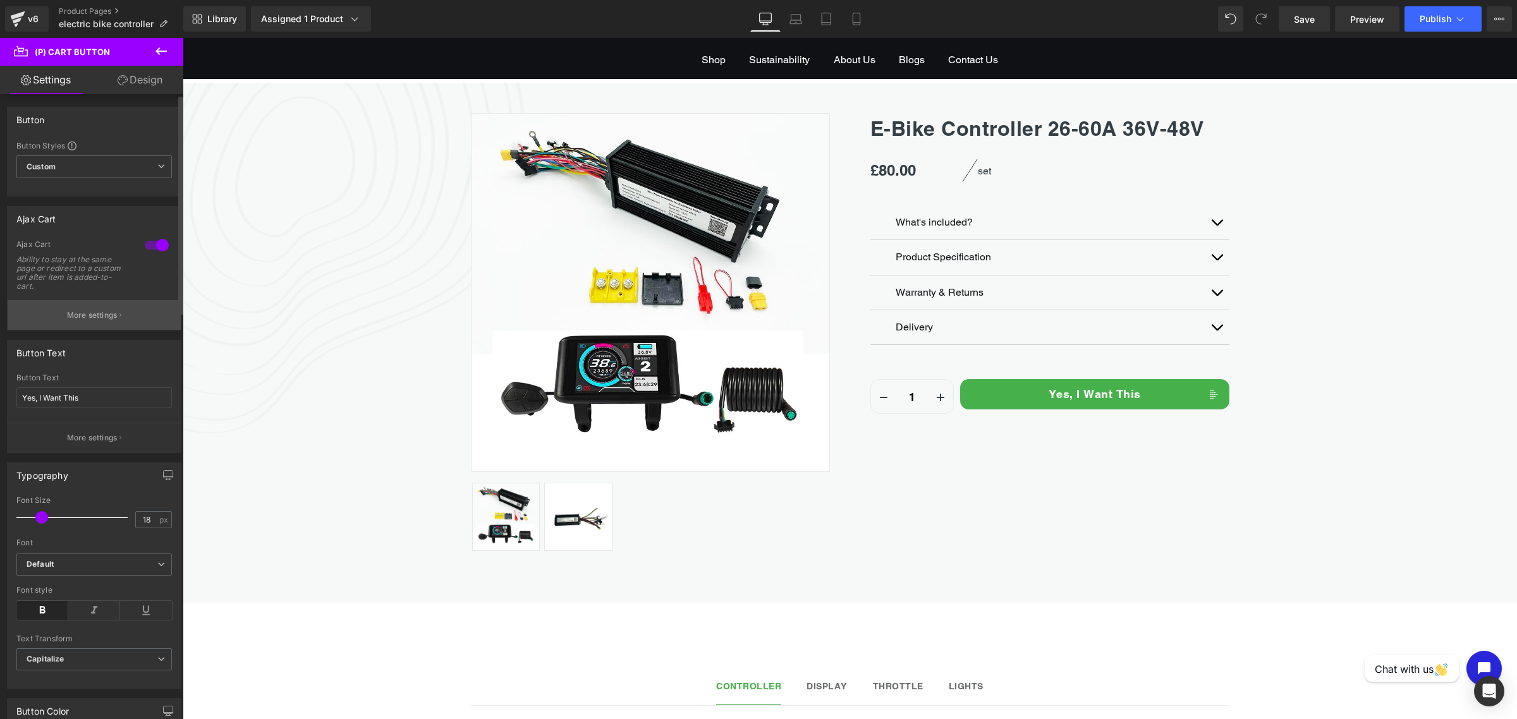
click at [90, 315] on p "More settings" at bounding box center [92, 315] width 51 height 11
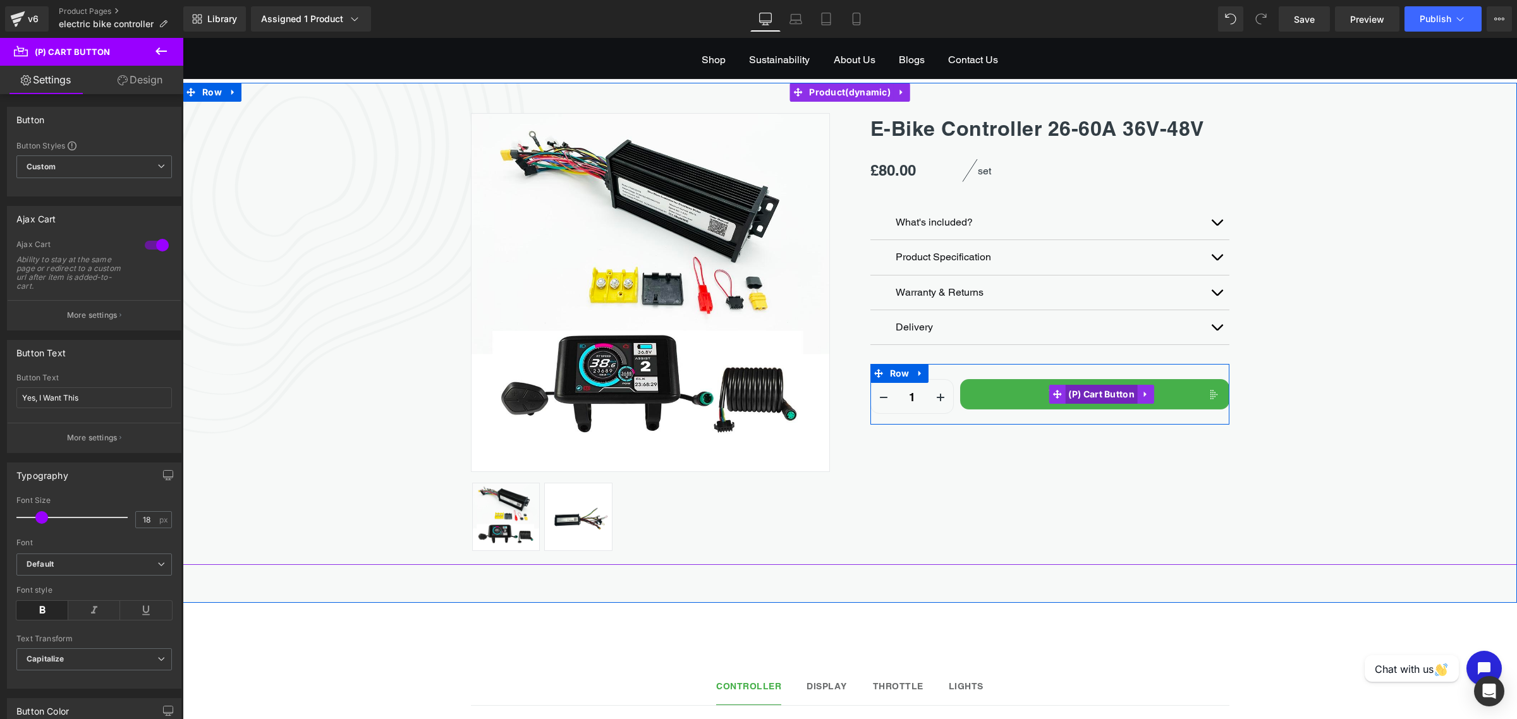
click at [1065, 393] on span "(P) Cart Button" at bounding box center [1101, 394] width 73 height 19
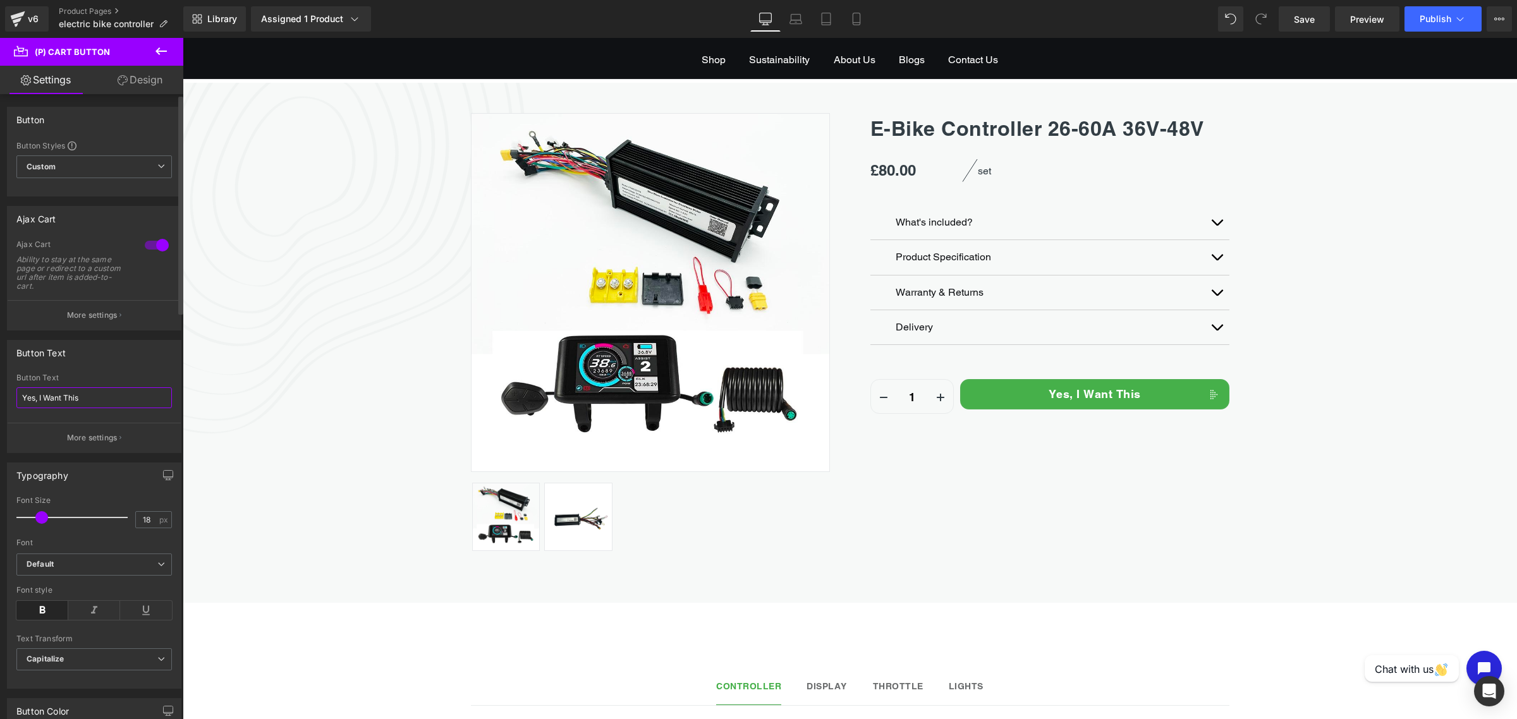
drag, startPoint x: 80, startPoint y: 398, endPoint x: 0, endPoint y: 397, distance: 79.7
click at [0, 397] on div "Button Text Yes, I Want This Button Text Yes, I Want This More settings" at bounding box center [94, 392] width 189 height 123
click at [102, 424] on button "More settings" at bounding box center [94, 438] width 173 height 30
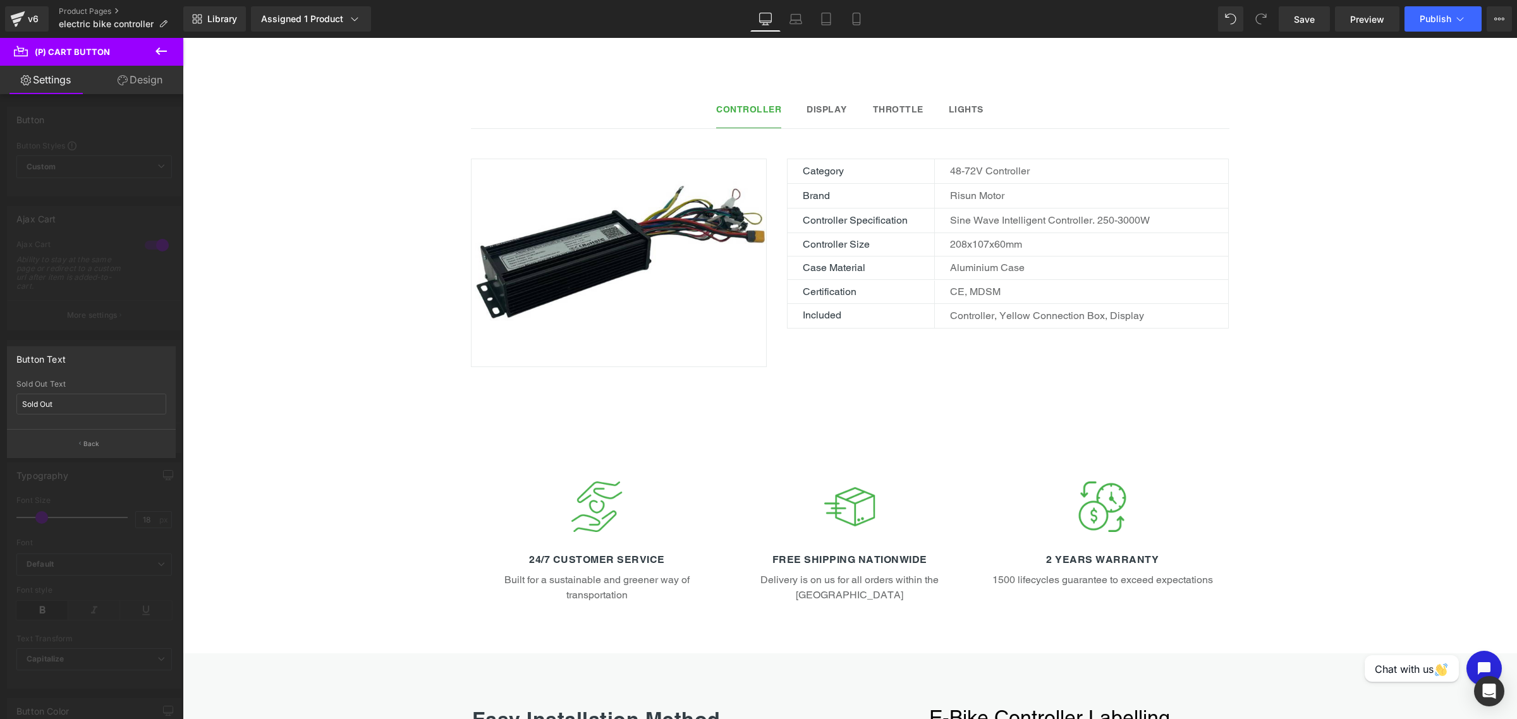
scroll to position [553, 0]
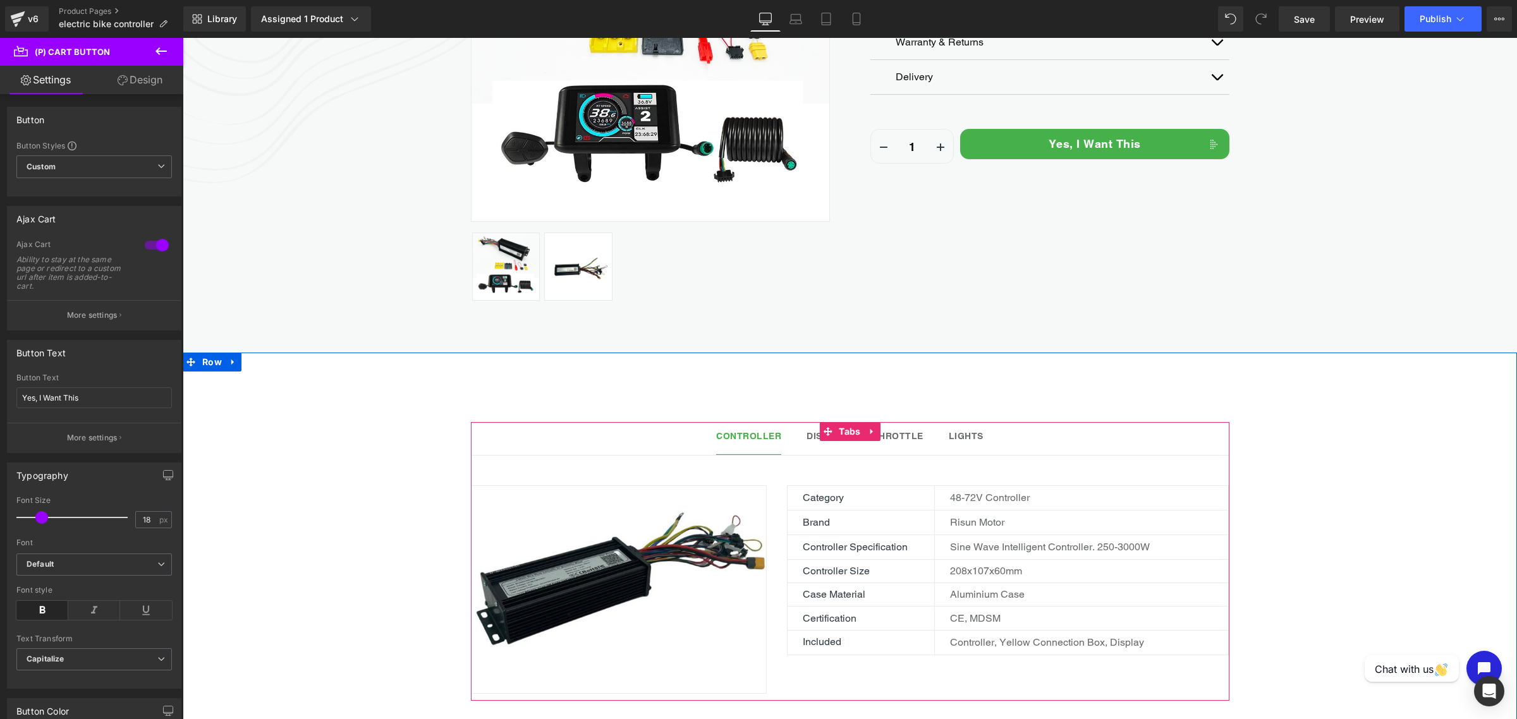
scroll to position [316, 0]
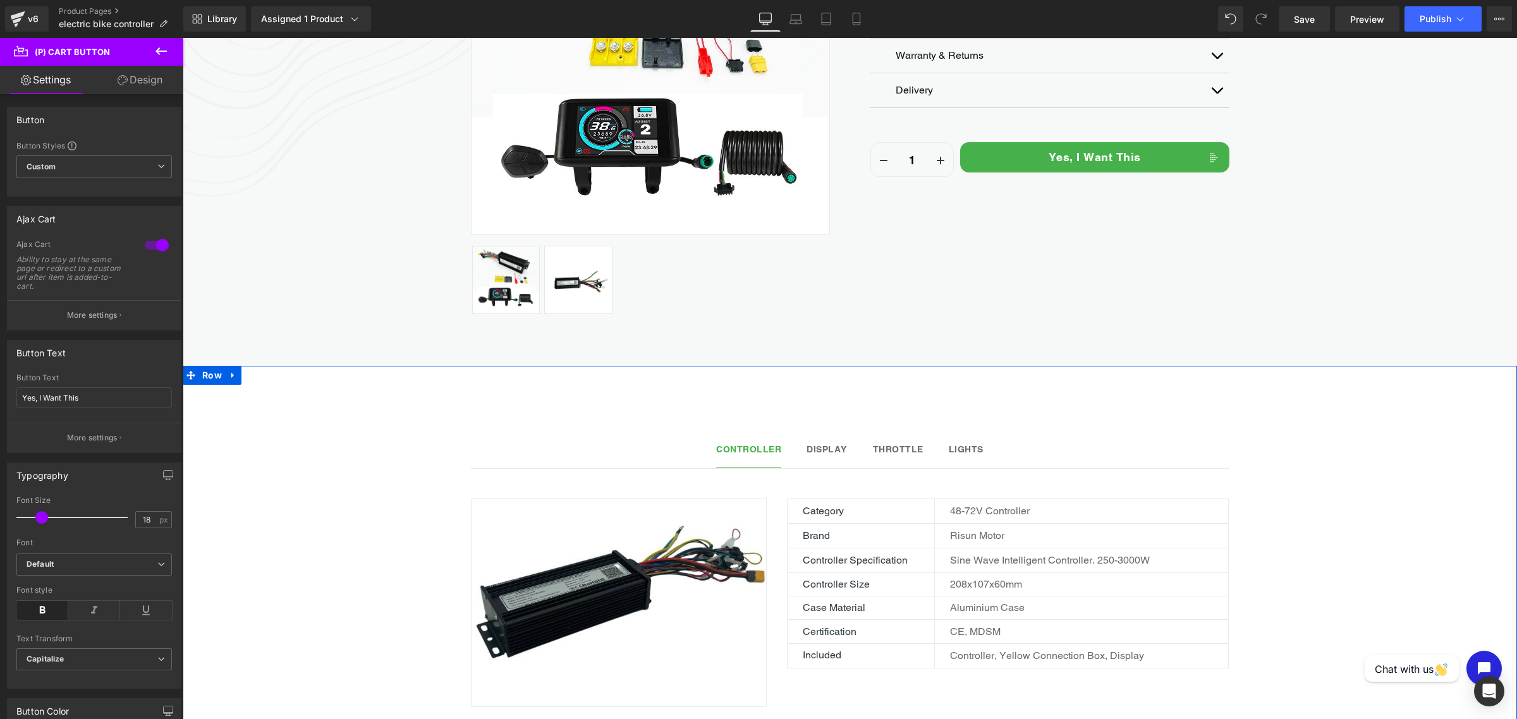
click at [829, 456] on div "Display Text Block" at bounding box center [827, 449] width 41 height 13
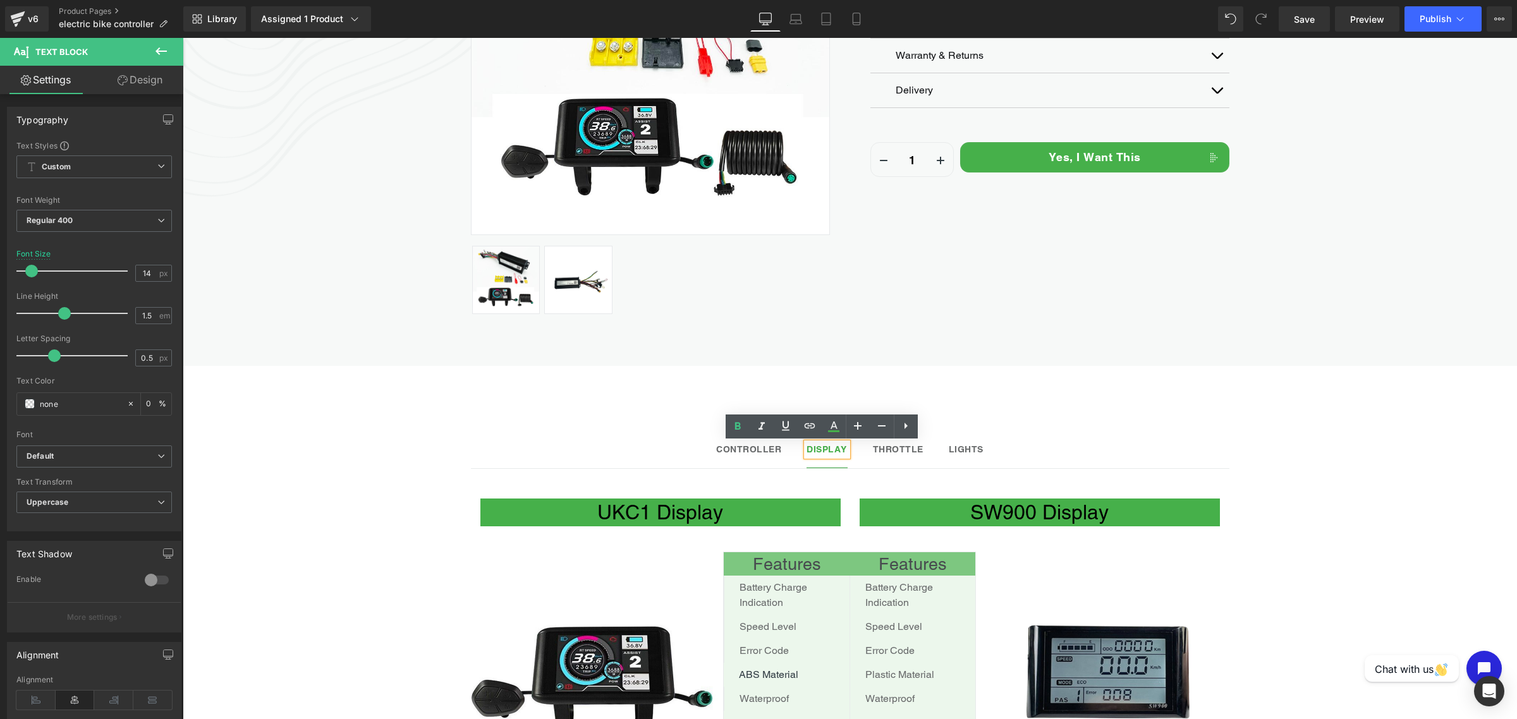
click at [183, 38] on div at bounding box center [183, 38] width 0 height 0
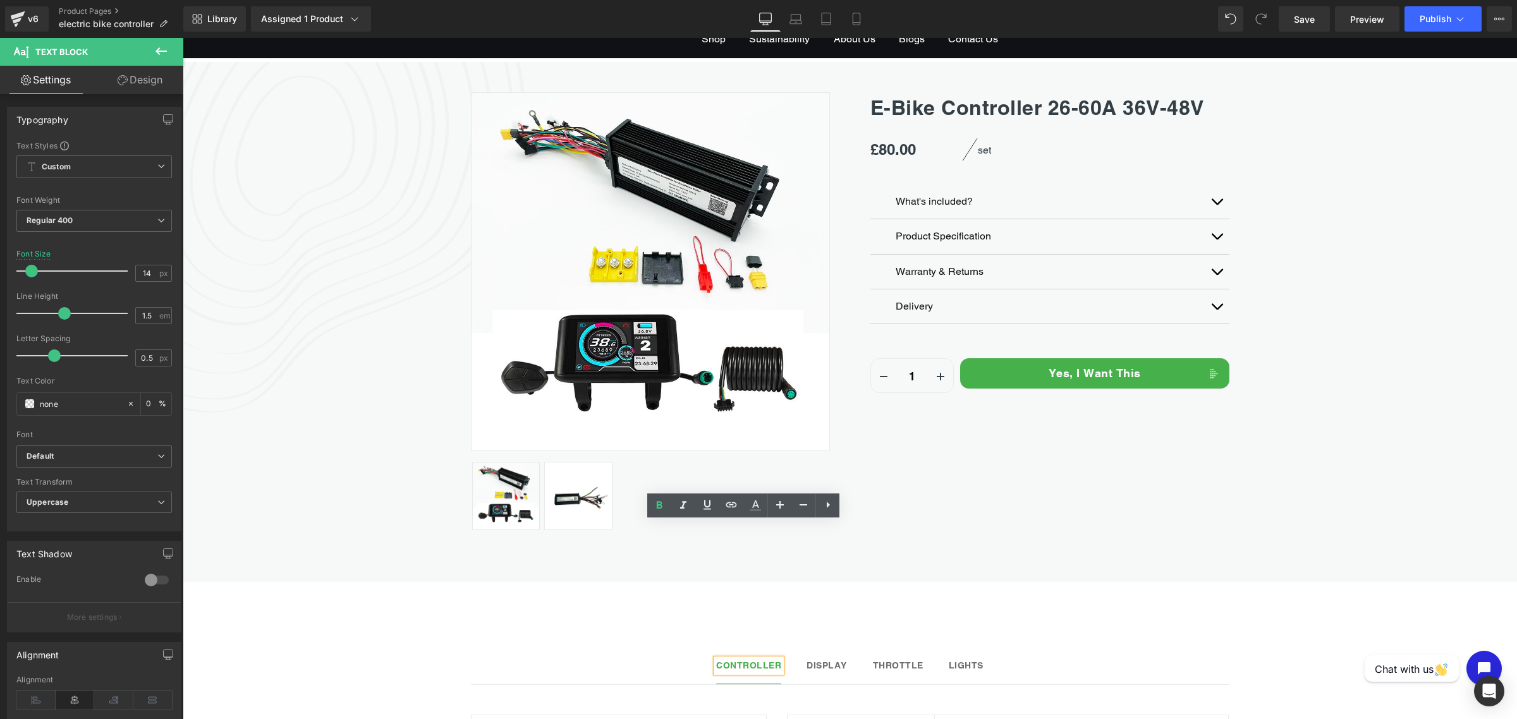
scroll to position [0, 0]
